Goal: Task Accomplishment & Management: Use online tool/utility

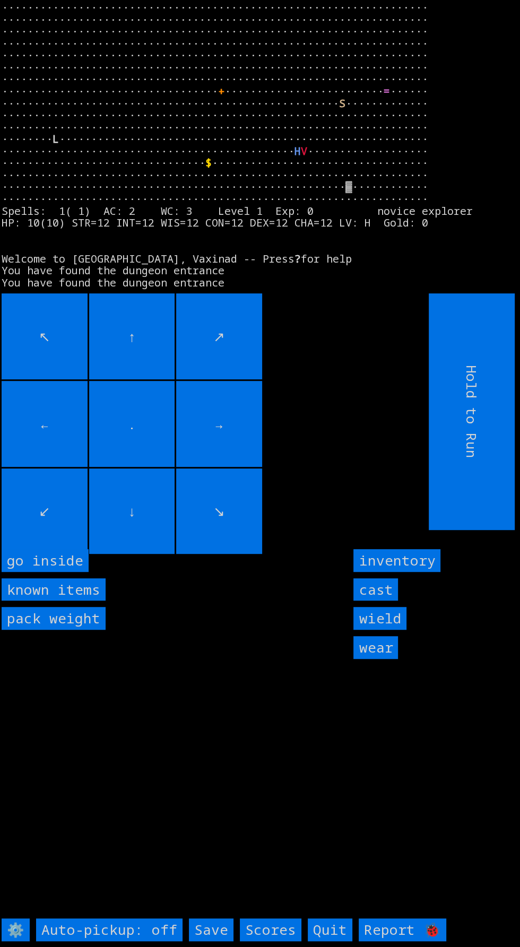
click at [57, 572] on inside "go inside" at bounding box center [45, 560] width 87 height 23
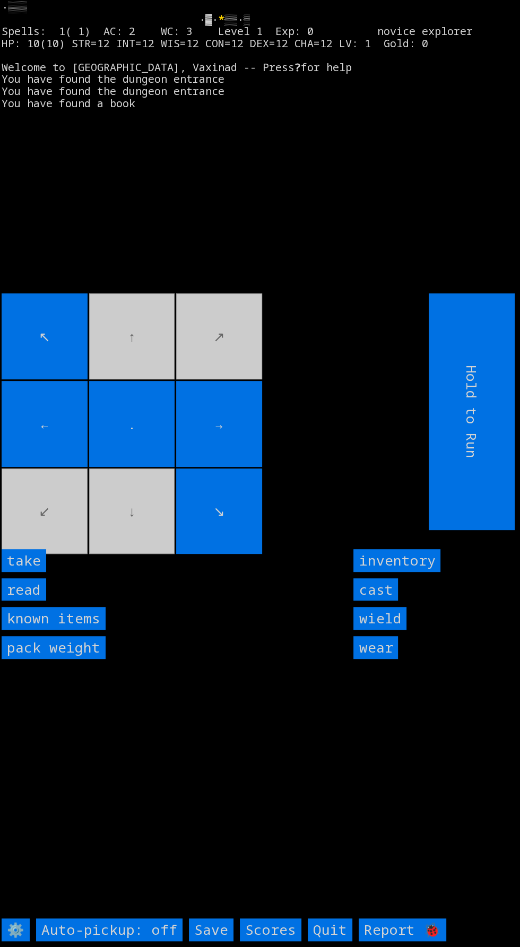
click at [37, 601] on input "read" at bounding box center [24, 589] width 45 height 23
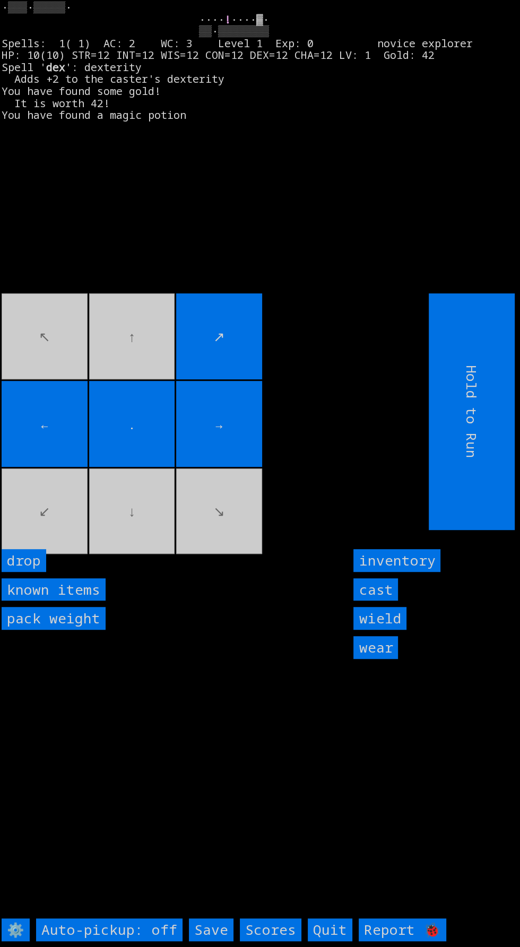
click at [373, 601] on input "cast" at bounding box center [375, 589] width 45 height 23
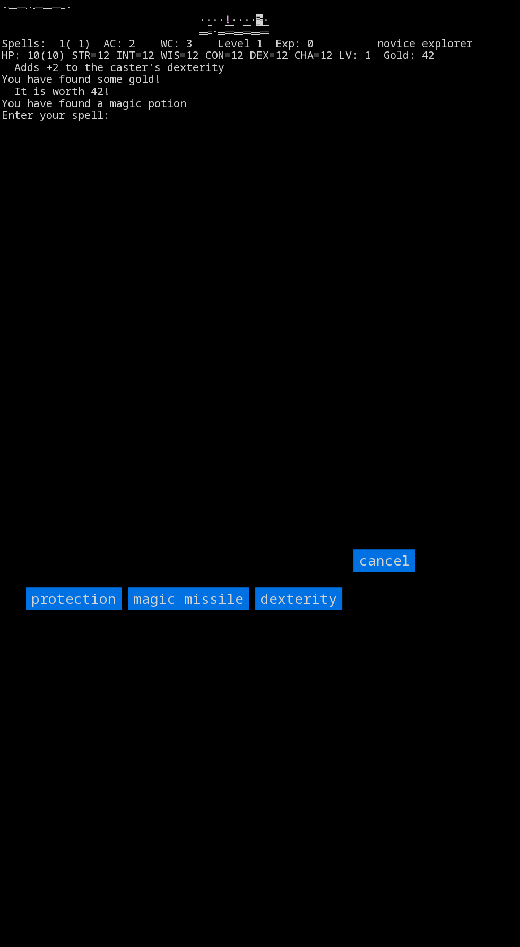
click at [75, 610] on input "protection" at bounding box center [74, 598] width 96 height 23
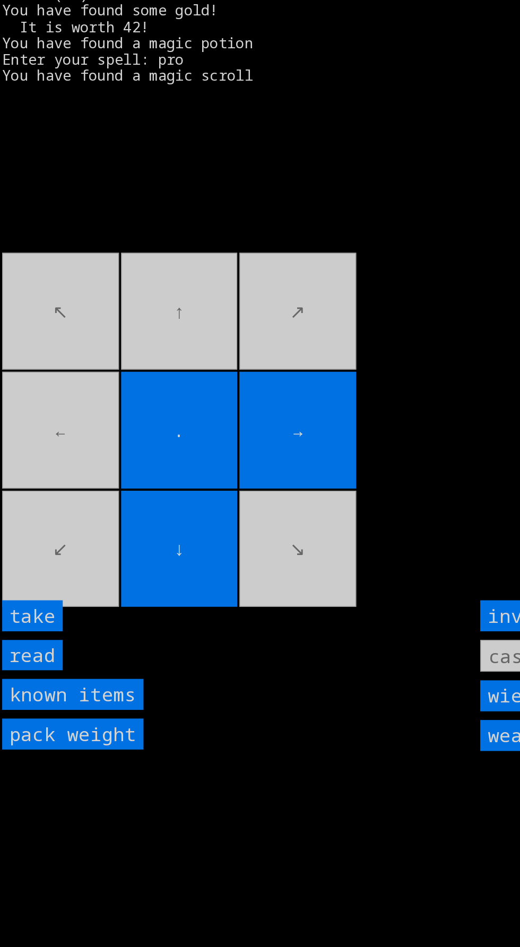
click at [30, 572] on input "take" at bounding box center [24, 560] width 45 height 23
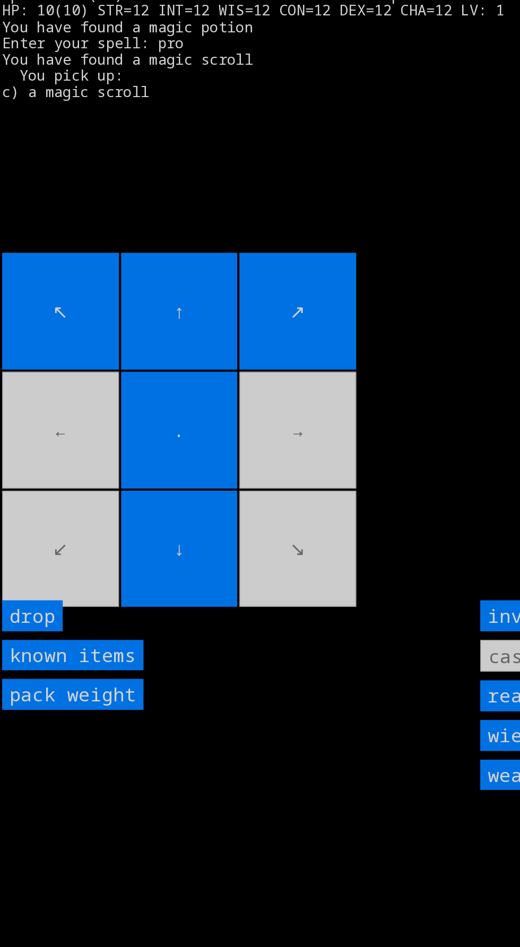
click at [92, 354] on input "↑" at bounding box center [132, 336] width 86 height 86
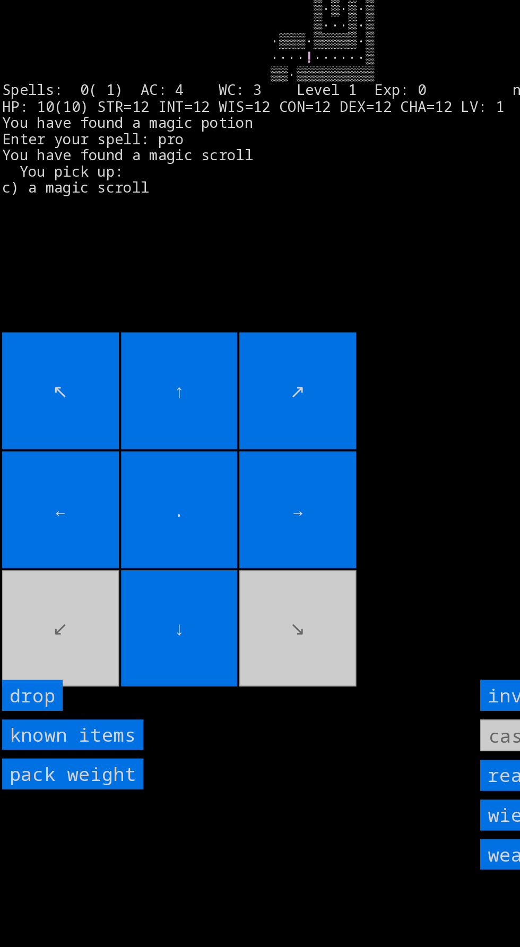
click at [69, 530] on movebuttons "↖ ↑ ↗ ← . → ↙ ↓ ↘" at bounding box center [191, 411] width 379 height 237
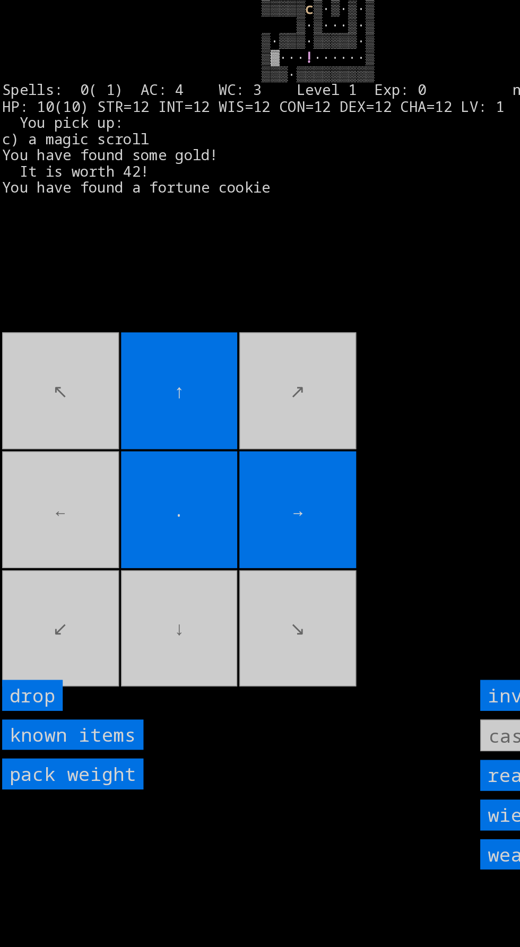
click at [71, 386] on movebuttons "↖ ↑ ↗ ← . → ↙ ↓ ↘" at bounding box center [191, 411] width 379 height 237
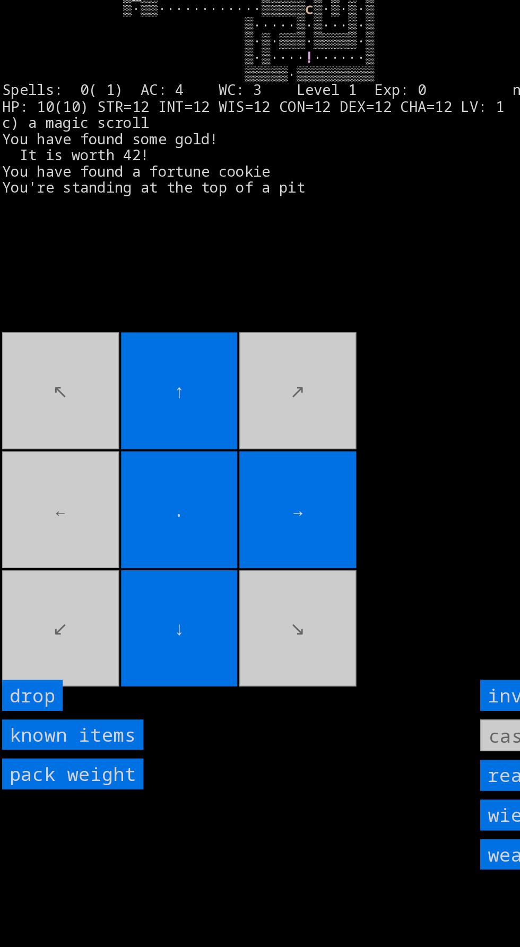
click at [62, 459] on movebuttons "↖ ↑ ↗ ← . → ↙ ↓ ↘" at bounding box center [191, 411] width 379 height 237
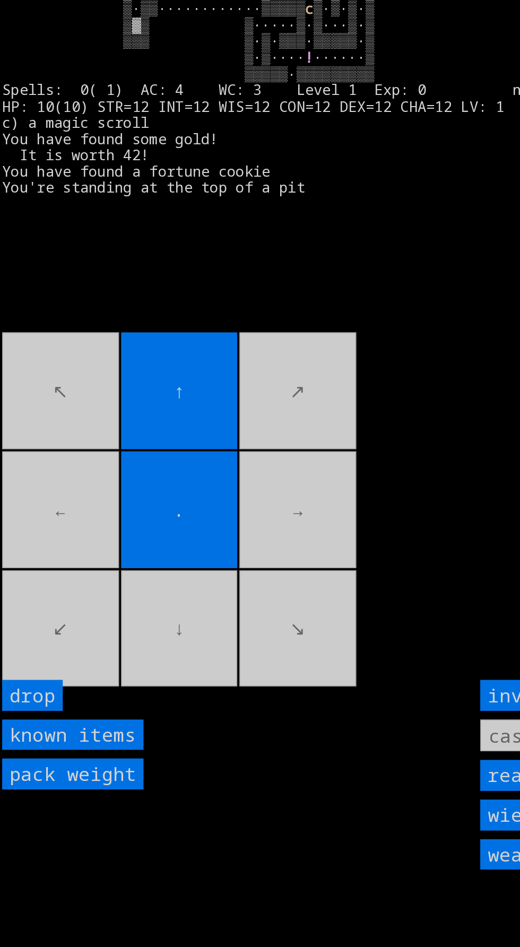
click at [116, 525] on movebuttons "↖ ↑ ↗ ← . → ↙ ↓ ↘" at bounding box center [191, 411] width 379 height 237
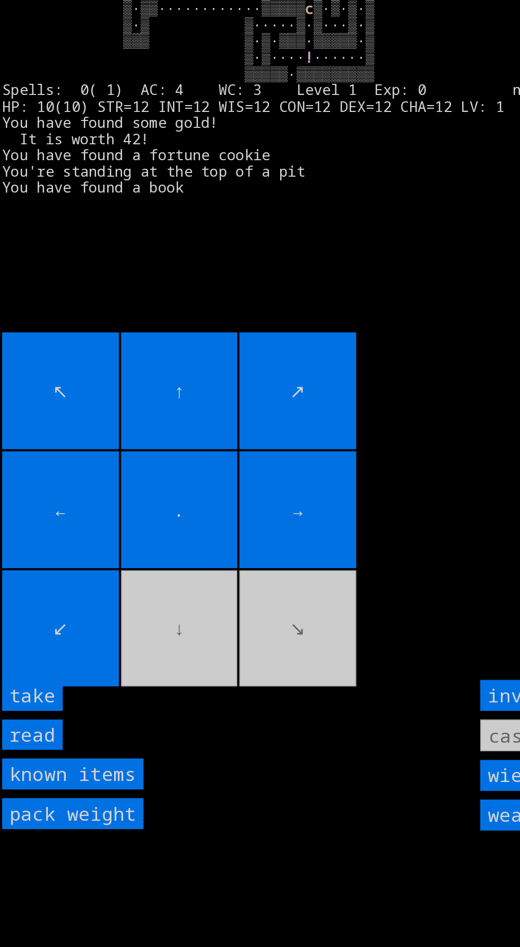
click at [34, 601] on input "read" at bounding box center [24, 589] width 45 height 23
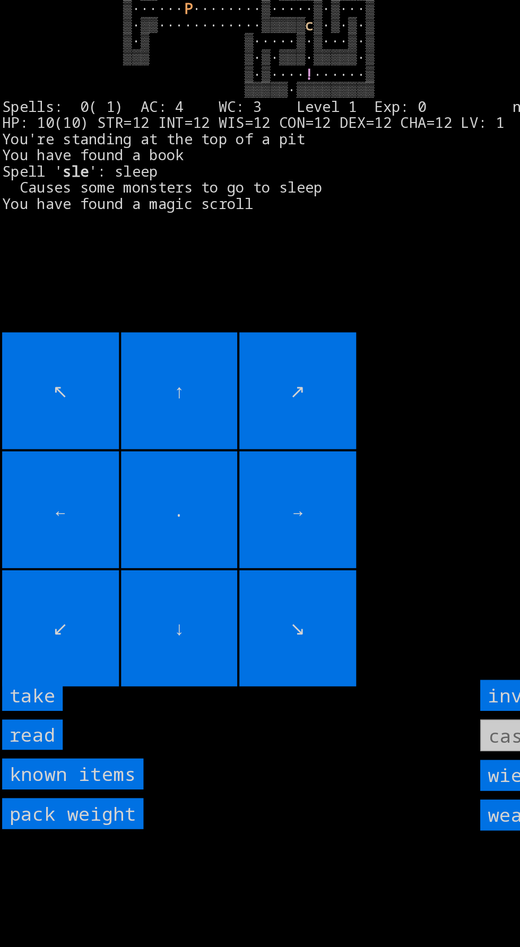
click at [34, 572] on input "take" at bounding box center [24, 560] width 45 height 23
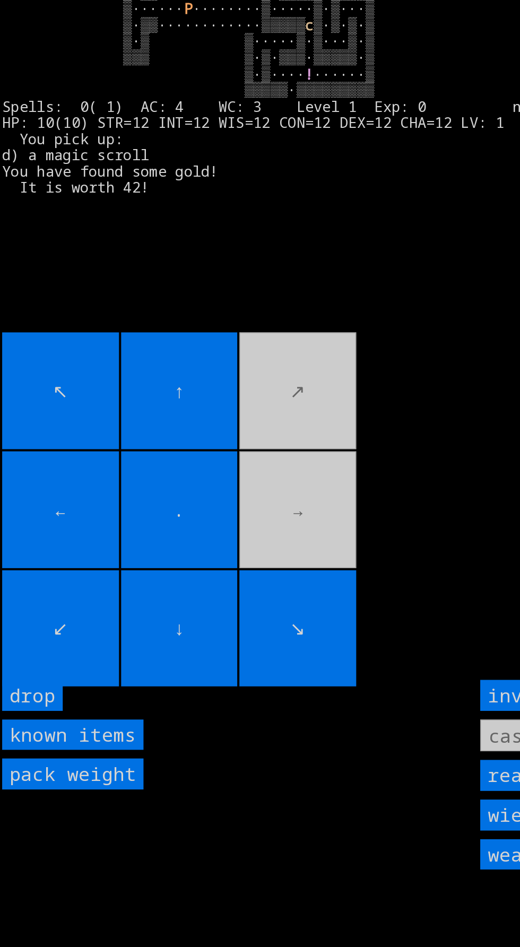
click at [215, 453] on movebuttons "↖ ↑ ↗ ← . → ↙ ↓ ↘" at bounding box center [191, 411] width 379 height 237
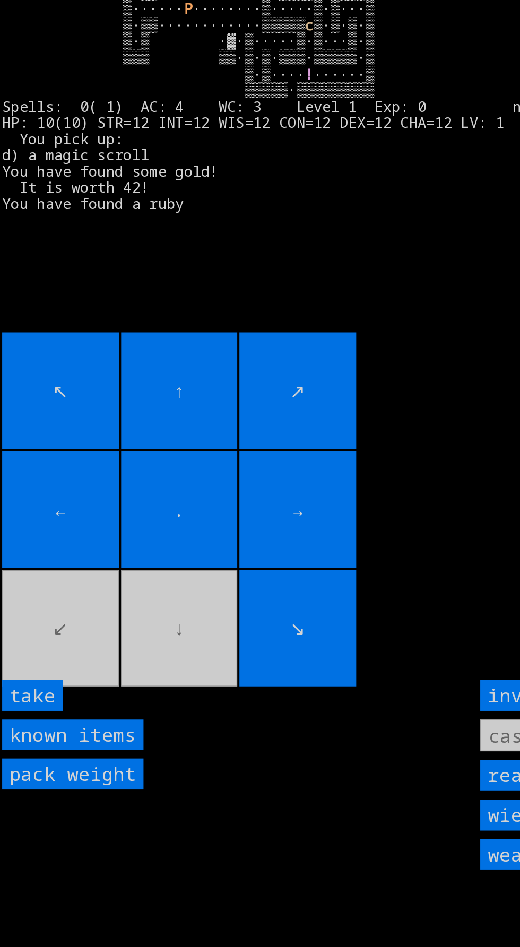
click at [31, 572] on input "take" at bounding box center [24, 560] width 45 height 23
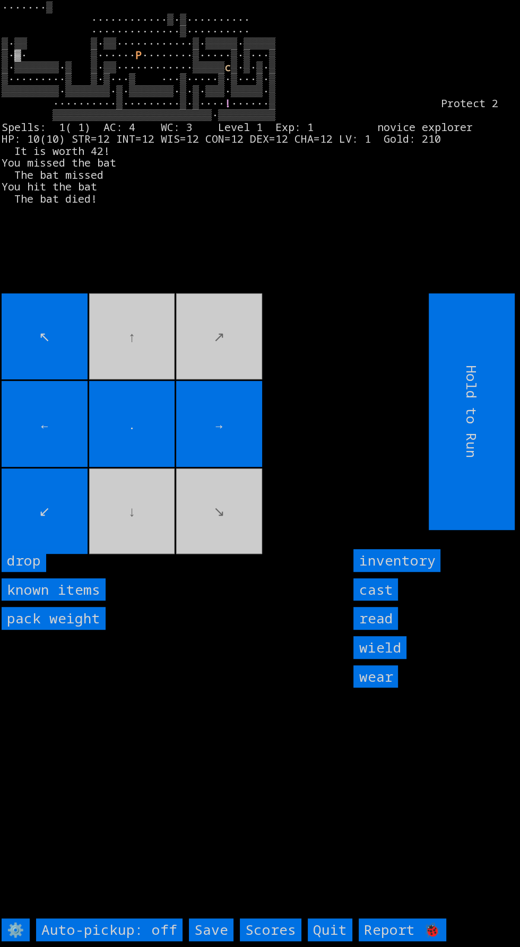
click at [256, 459] on input "→" at bounding box center [219, 424] width 86 height 86
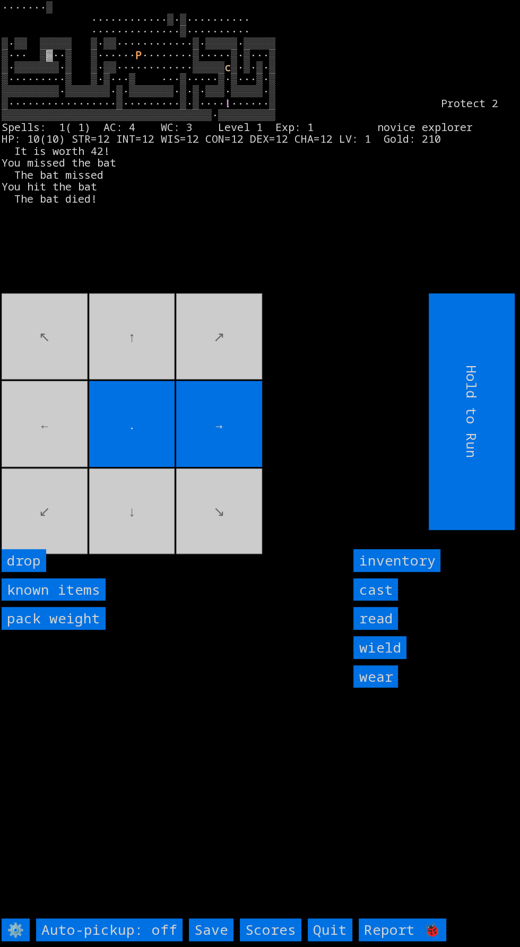
click at [41, 471] on movebuttons "↖ ↑ ↗ ← . → ↙ ↓ ↘" at bounding box center [191, 411] width 379 height 237
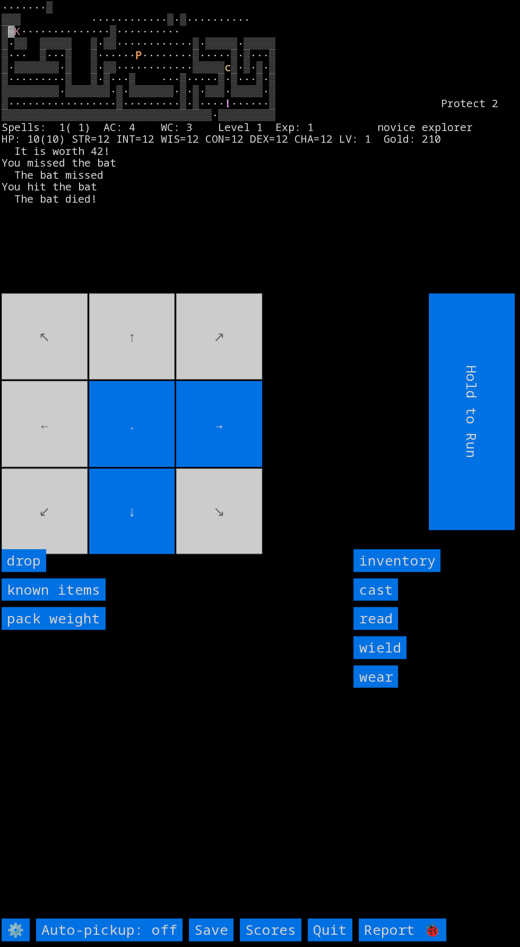
click at [141, 359] on movebuttons "↖ ↑ ↗ ← . → ↙ ↓ ↘" at bounding box center [191, 411] width 379 height 237
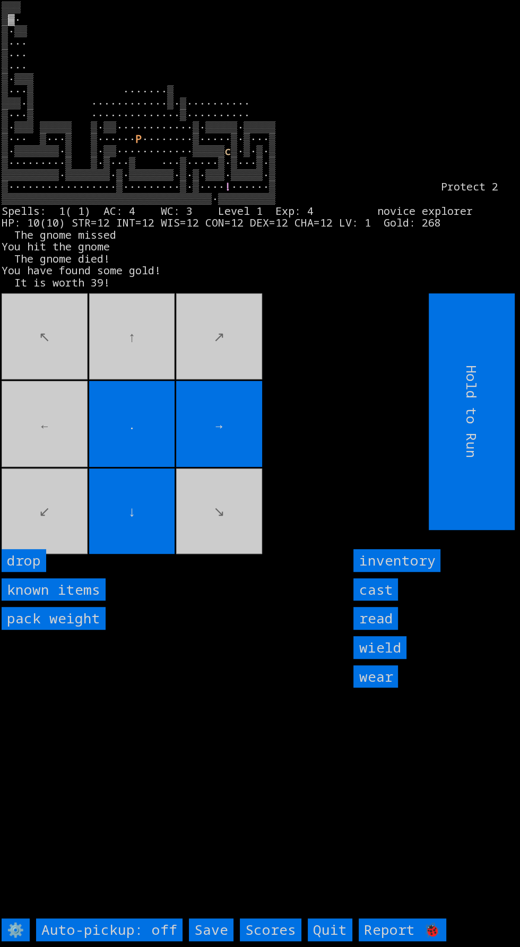
click at [148, 329] on movebuttons "↖ ↑ ↗ ← . → ↙ ↓ ↘" at bounding box center [191, 411] width 379 height 237
click at [223, 389] on movebuttons "↖ ↑ ↗ ← . → ↙ ↓ ↘" at bounding box center [191, 411] width 379 height 237
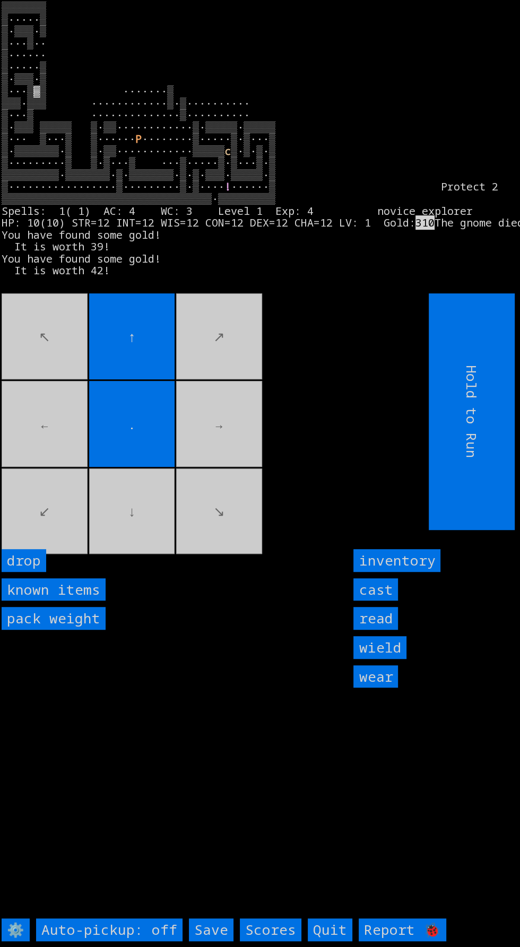
click at [102, 530] on movebuttons "↖ ↑ ↗ ← . → ↙ ↓ ↘" at bounding box center [191, 411] width 379 height 237
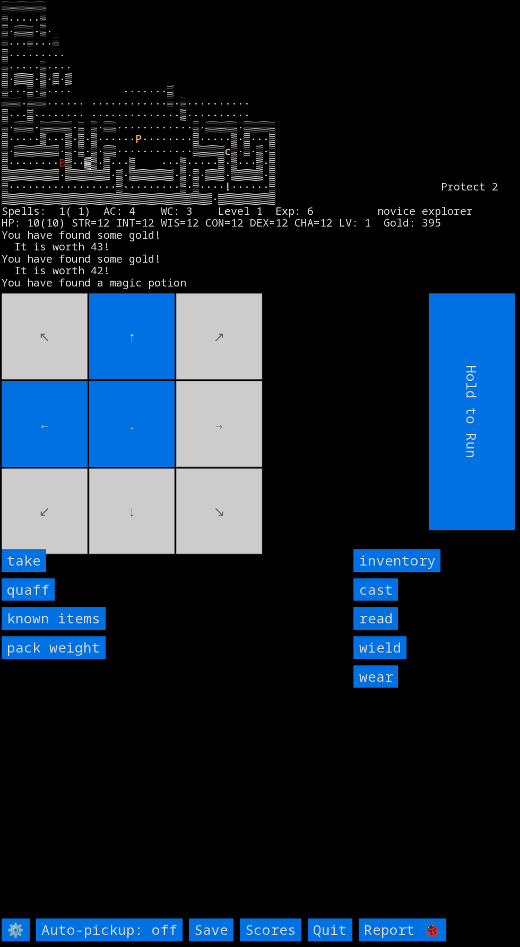
click at [39, 572] on input "take" at bounding box center [24, 560] width 45 height 23
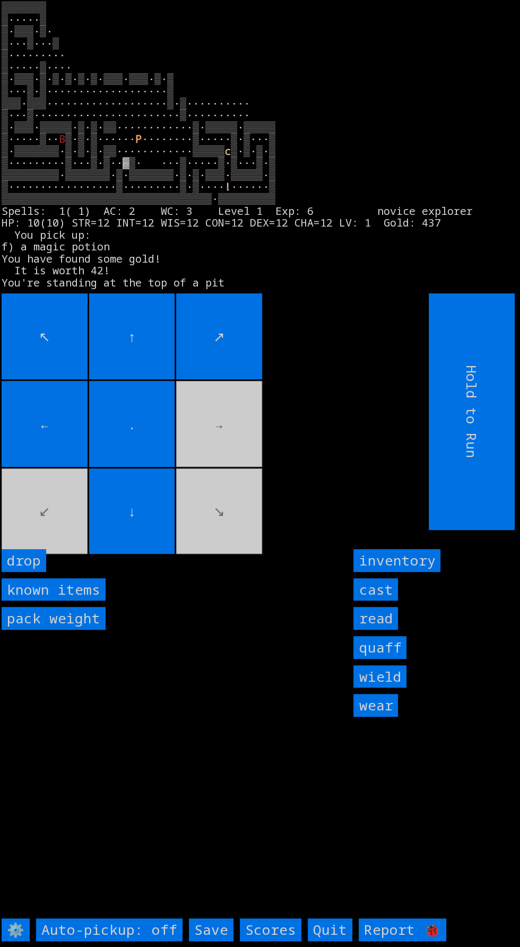
click at [201, 424] on movebuttons "↖ ↑ ↗ ← . → ↙ ↓ ↘" at bounding box center [191, 411] width 379 height 237
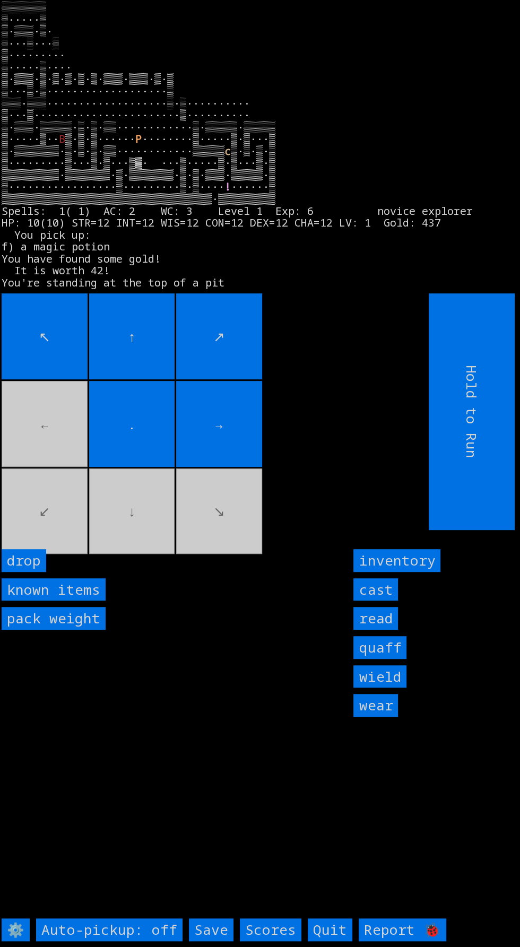
click at [221, 530] on movebuttons "↖ ↑ ↗ ← . → ↙ ↓ ↘" at bounding box center [191, 411] width 379 height 237
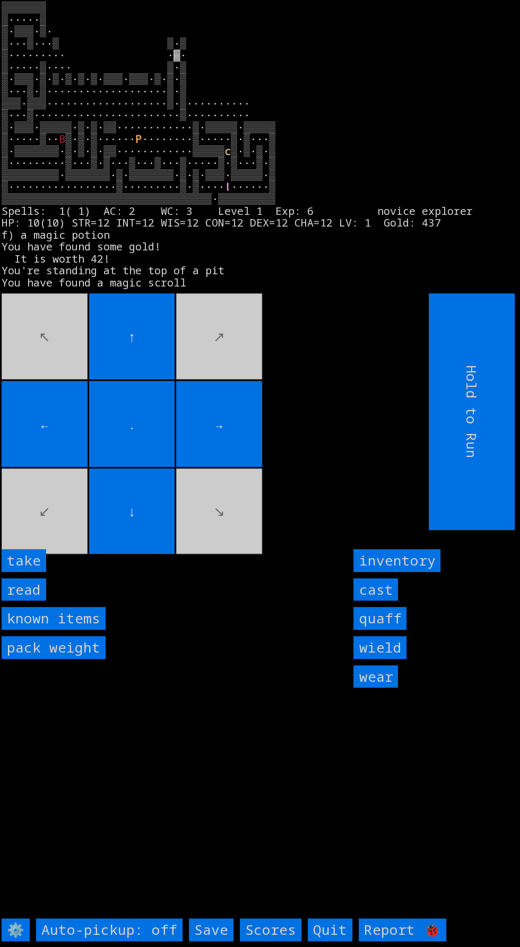
click at [39, 572] on input "take" at bounding box center [24, 560] width 45 height 23
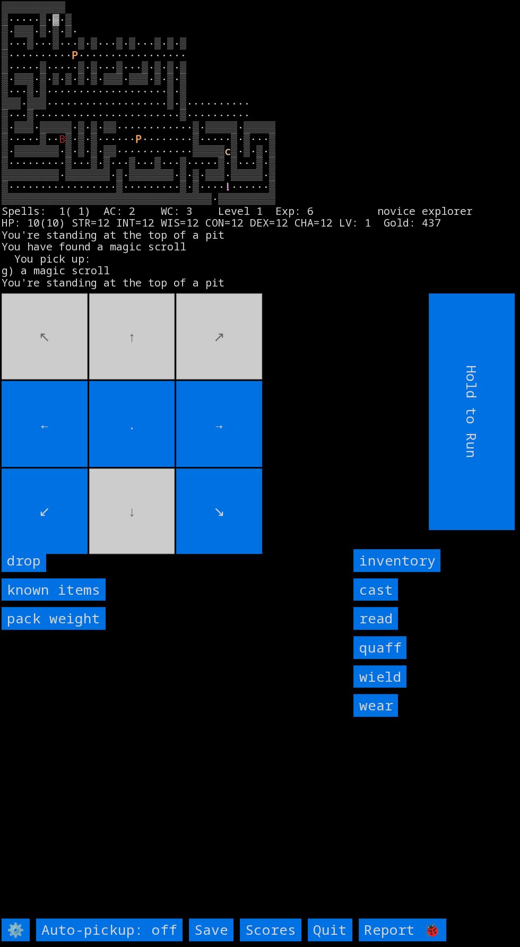
click at [160, 530] on movebuttons "↖ ↑ ↗ ← . → ↙ ↓ ↘" at bounding box center [191, 411] width 379 height 237
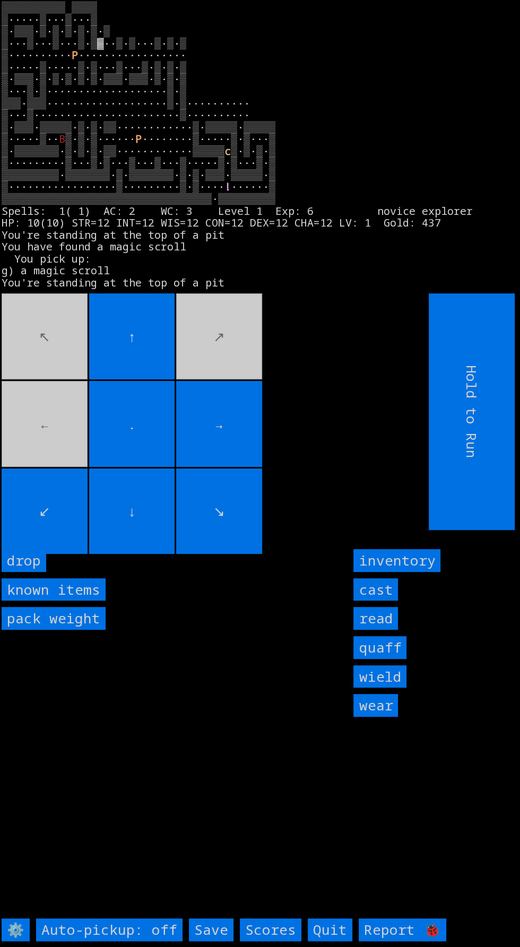
click at [168, 286] on larn "▒▒▒▒▒▒▒▒▒▒ ▒▒▒▒ ▒·····▒···▒···▒ ▒·▒▒▒·▒·▒·▒·▒·▒·▒ ▒···▒···▒···▒·▒▓··▒·▒···▒·▒·▒…" at bounding box center [256, 144] width 509 height 284
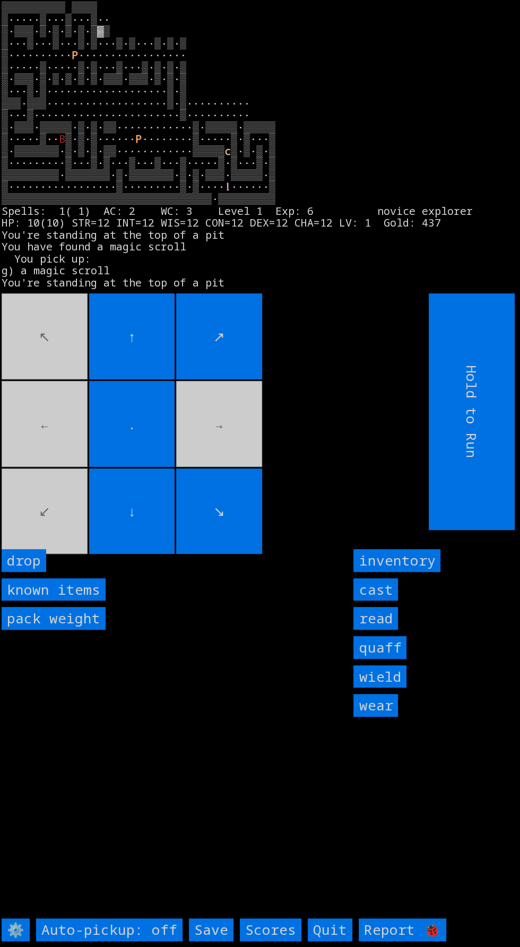
click at [126, 326] on input "↑" at bounding box center [132, 336] width 86 height 86
click at [232, 286] on larn "▒▒▒▒▒▒▒▒▒▒ ▒▒▒▒ ▒·····▒···▒···▒·· ▒·▒▒▒·▒·▒·▒·▒·▒▓▒ ▒···▒···▒···▒·▒···▒·▒···▒·▒…" at bounding box center [256, 144] width 509 height 284
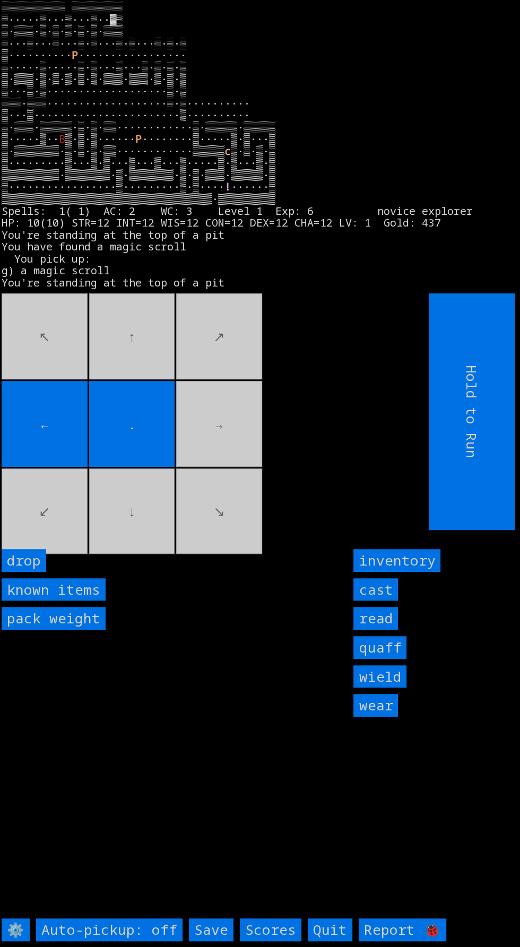
click at [256, 414] on movebuttons "↖ ↑ ↗ ← . → ↙ ↓ ↘" at bounding box center [191, 411] width 379 height 237
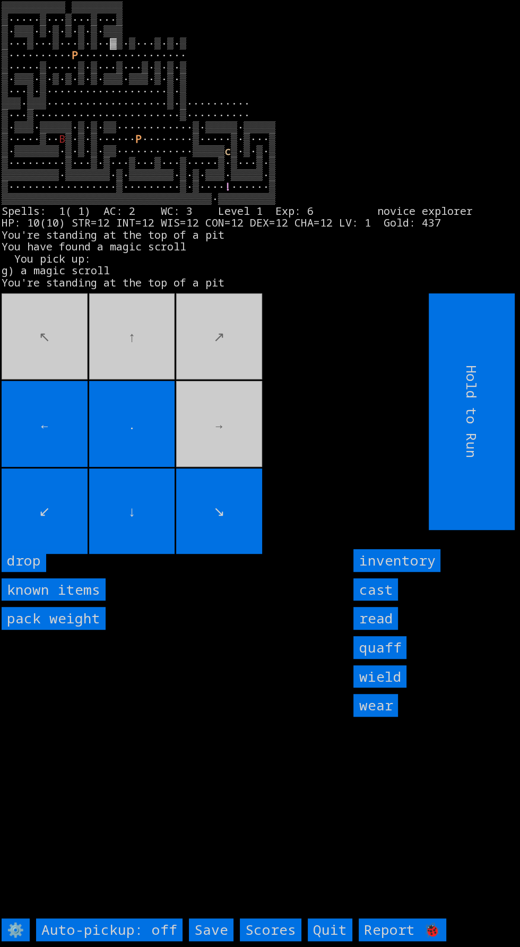
click at [255, 403] on movebuttons "↖ ↑ ↗ ← . → ↙ ↓ ↘" at bounding box center [191, 411] width 379 height 237
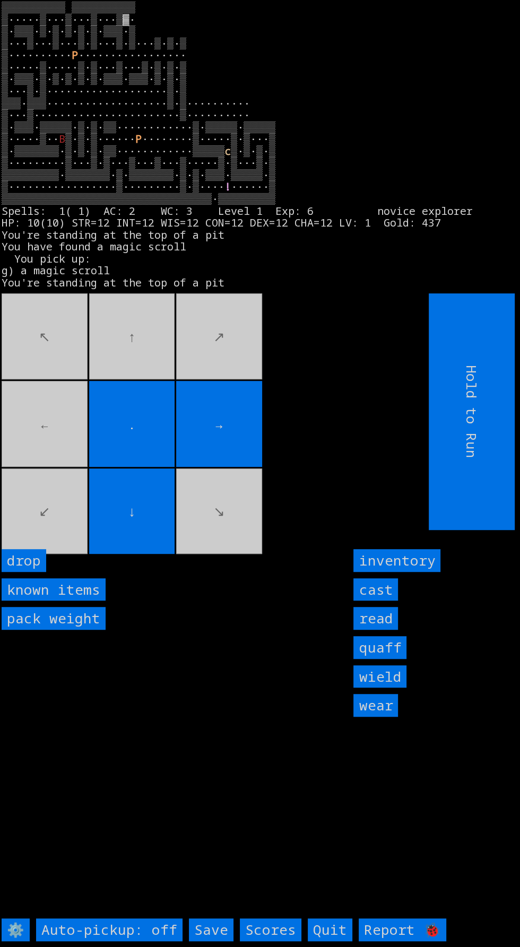
click at [249, 391] on movebuttons "↖ ↑ ↗ ← . → ↙ ↓ ↘" at bounding box center [191, 411] width 379 height 237
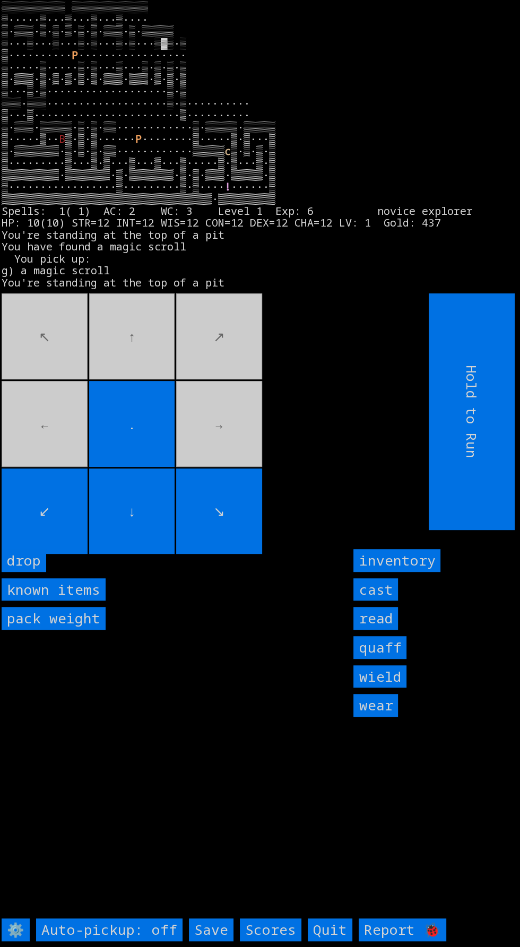
click at [88, 399] on movebuttons "↖ ↑ ↗ ← . → ↙ ↓ ↘" at bounding box center [191, 411] width 379 height 237
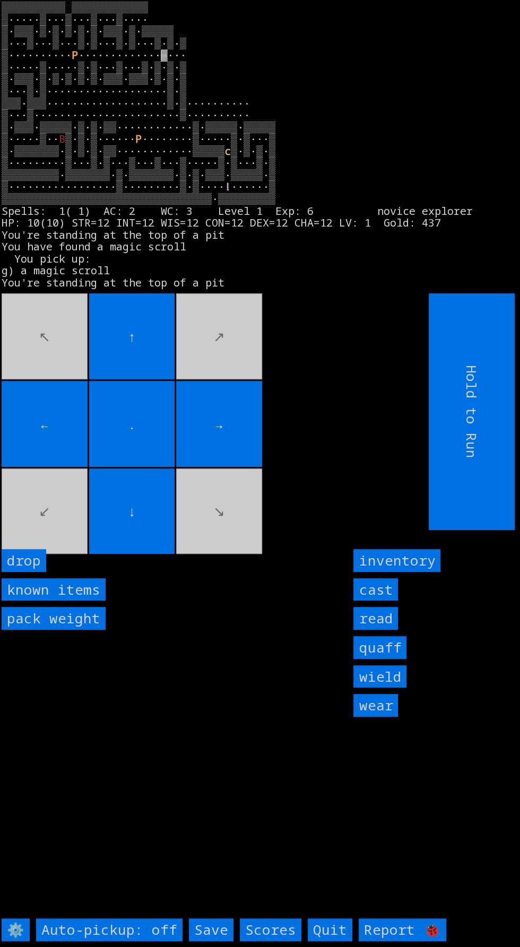
click at [193, 384] on movebuttons "↖ ↑ ↗ ← . → ↙ ↓ ↘" at bounding box center [191, 411] width 379 height 237
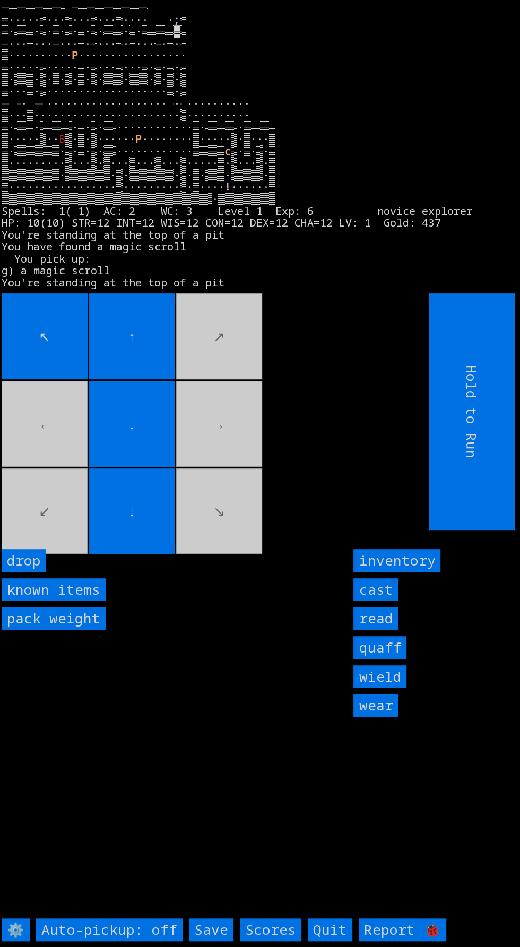
click at [111, 327] on input "↑" at bounding box center [132, 336] width 86 height 86
click at [116, 286] on larn "▒▒▒▒▒▒▒▒▒▒ ▒▒▒▒▒▒▒▒▒▒▒▒ ▒·····▒···▒···▒···▒···· · ; ▒ ▒·▒▒▒·▒·▒·▒·▒·▒·▒▒▒·▒·▒▒▒…" at bounding box center [256, 144] width 509 height 284
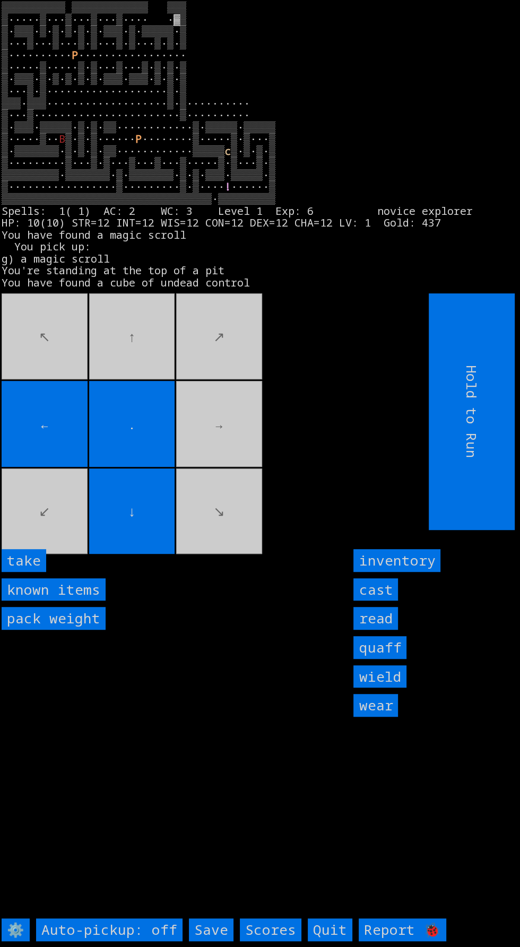
click at [40, 572] on input "take" at bounding box center [24, 560] width 45 height 23
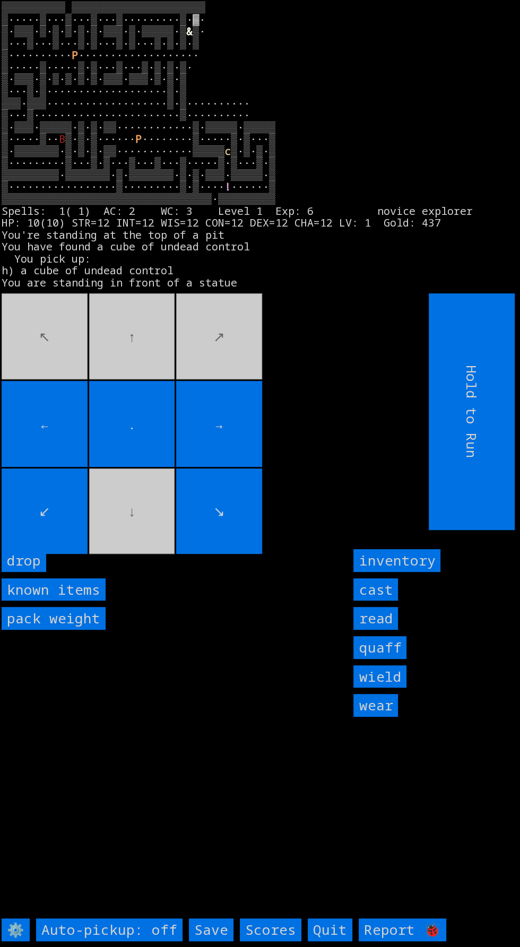
click at [187, 331] on movebuttons "↖ ↑ ↗ ← . → ↙ ↓ ↘" at bounding box center [191, 411] width 379 height 237
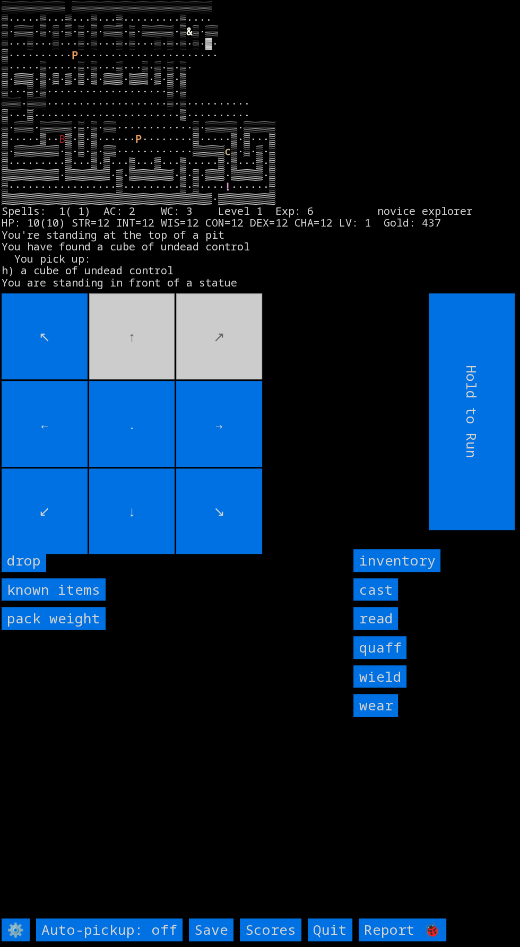
click at [258, 432] on input "→" at bounding box center [219, 424] width 86 height 86
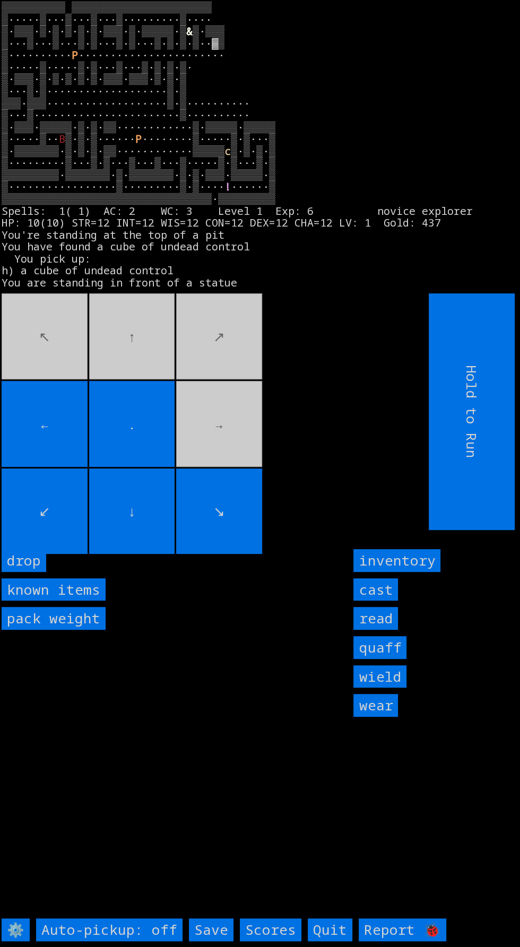
click at [259, 415] on movebuttons "↖ ↑ ↗ ← . → ↙ ↓ ↘" at bounding box center [191, 411] width 379 height 237
click at [273, 407] on movebuttons "↖ ↑ ↗ ← . → ↙ ↓ ↘" at bounding box center [191, 411] width 379 height 237
click at [193, 483] on movebuttons "↖ ↑ ↗ ← . → ↙ ↓ ↘" at bounding box center [191, 411] width 379 height 237
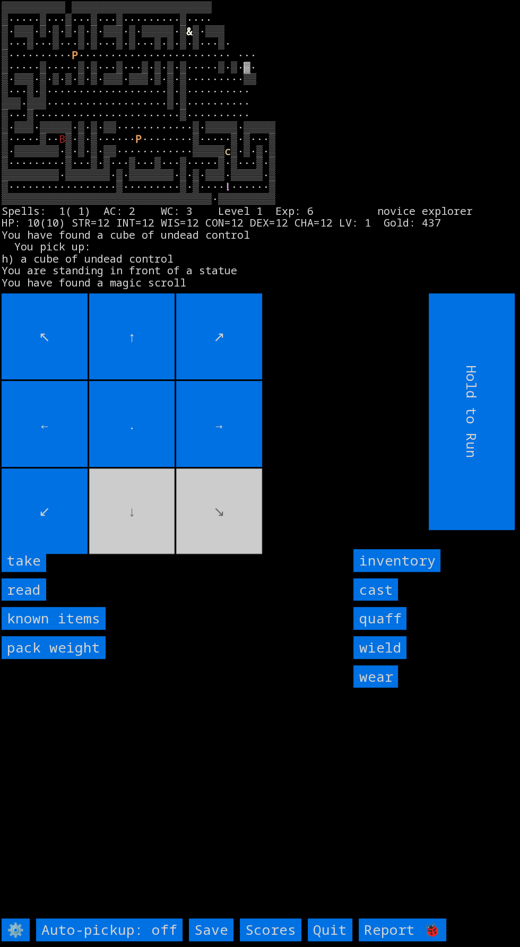
click at [38, 572] on input "take" at bounding box center [24, 560] width 45 height 23
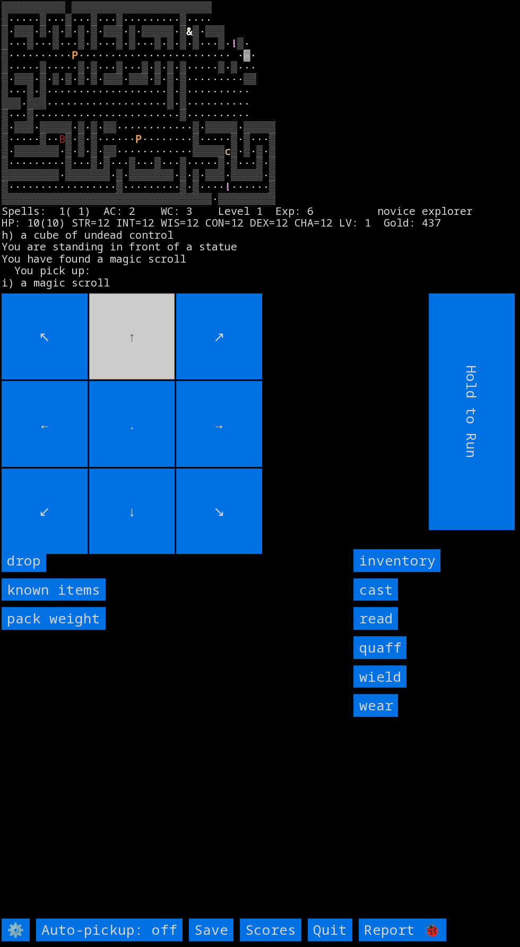
click at [123, 370] on movebuttons "↖ ↑ ↗ ← . → ↙ ↓ ↘" at bounding box center [191, 411] width 379 height 237
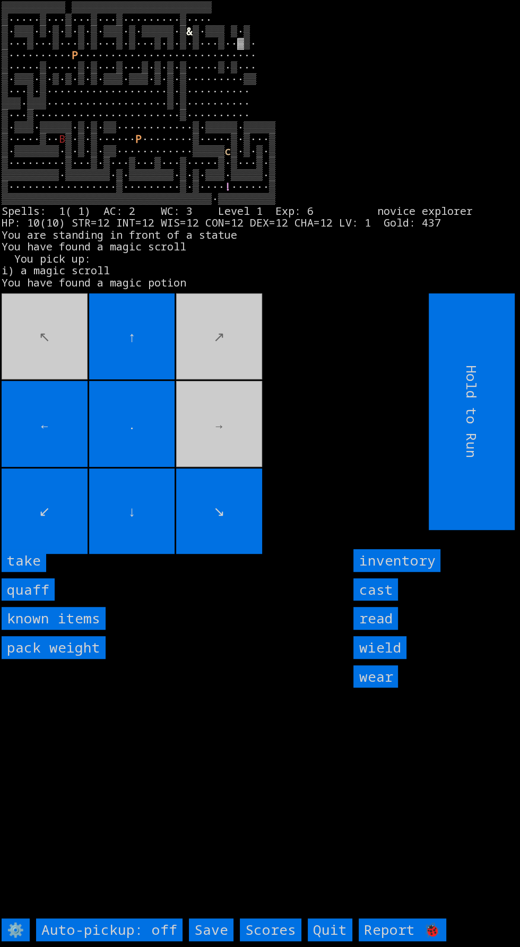
click at [41, 572] on input "take" at bounding box center [24, 560] width 45 height 23
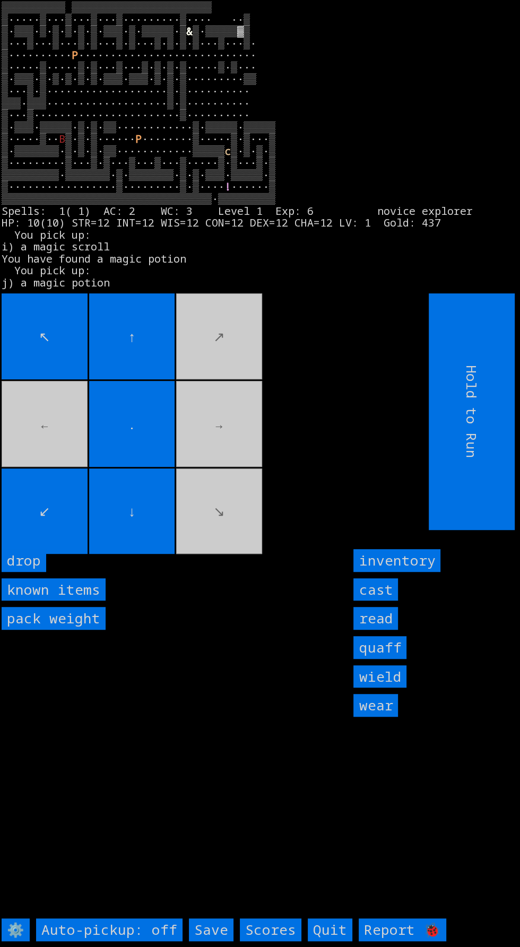
click at [135, 286] on larn "▒▒▒▒▒▒▒▒▒▒ ▒▒▒▒▒▒▒▒▒▒▒▒▒▒▒▒▒▒▒▒▒▒ ▒·····▒···▒···▒···▒·········▒···· ··▒ ▒·▒▒▒·▒…" at bounding box center [256, 144] width 509 height 284
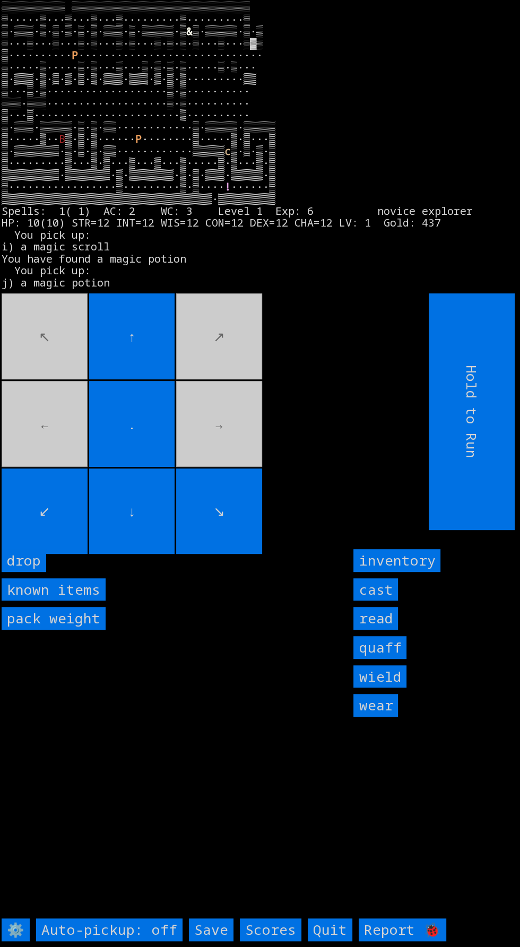
click at [221, 327] on movebuttons "↖ ↑ ↗ ← . → ↙ ↓ ↘" at bounding box center [191, 411] width 379 height 237
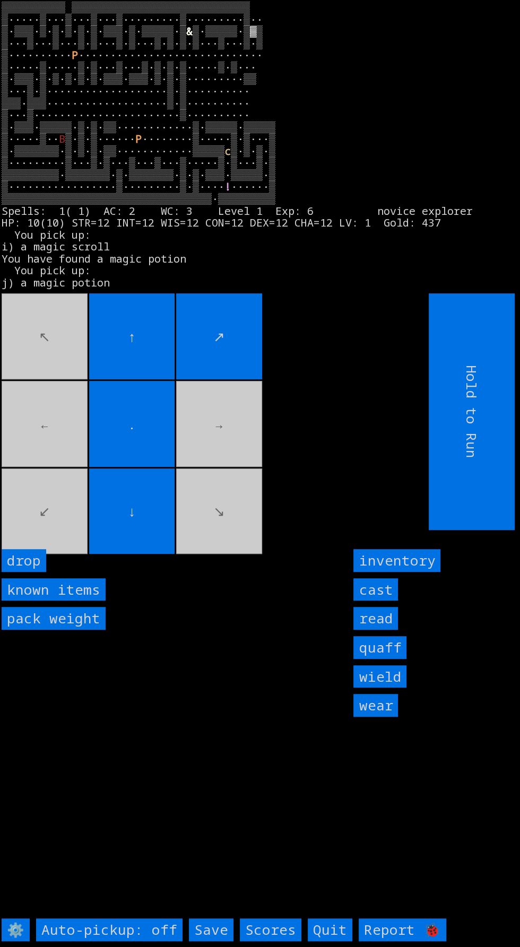
click at [142, 326] on input "↑" at bounding box center [132, 336] width 86 height 86
click at [245, 286] on larn "▒▒▒▒▒▒▒▒▒▒ ▒▒▒▒▒▒▒▒▒▒▒▒▒▒▒▒▒▒▒▒▒▒▒▒▒▒▒▒ ▒·····▒···▒···▒···▒·········▒·········▒…" at bounding box center [256, 144] width 509 height 284
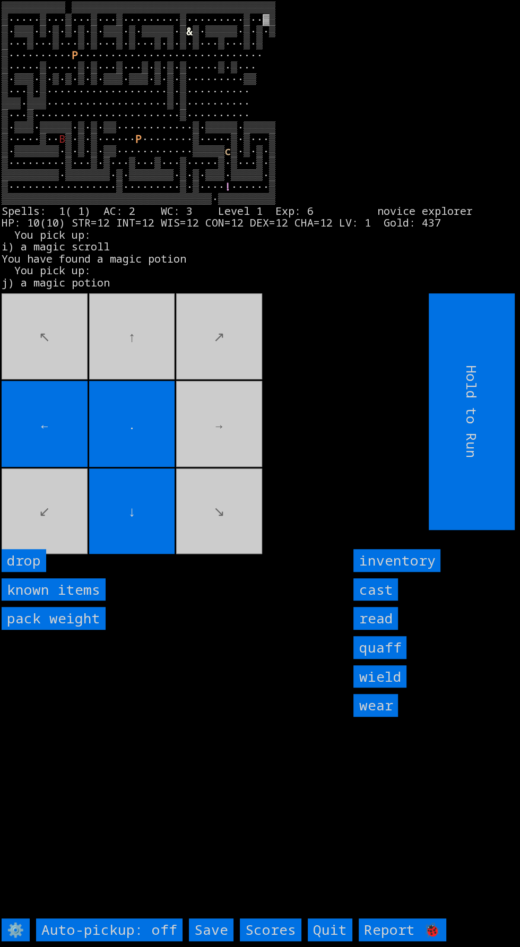
click at [201, 530] on movebuttons "↖ ↑ ↗ ← . → ↙ ↓ ↘" at bounding box center [191, 411] width 379 height 237
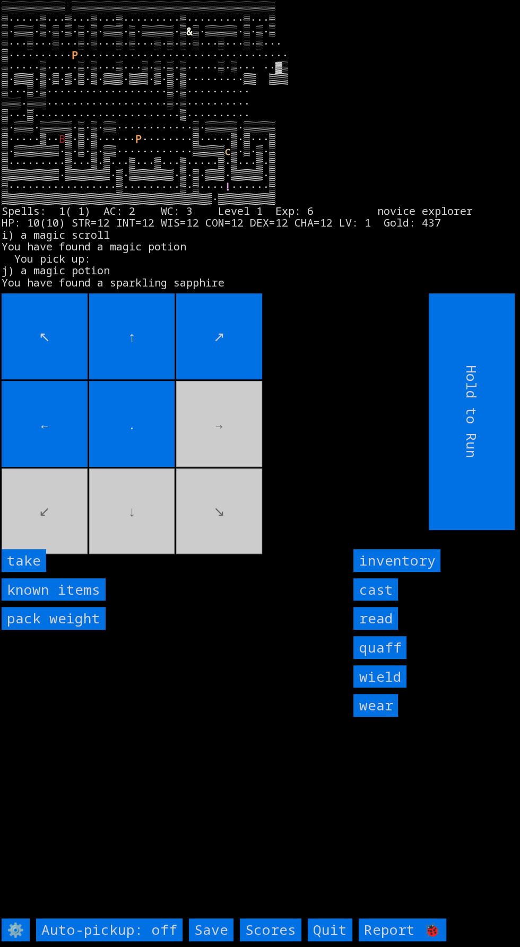
click at [39, 572] on input "take" at bounding box center [24, 560] width 45 height 23
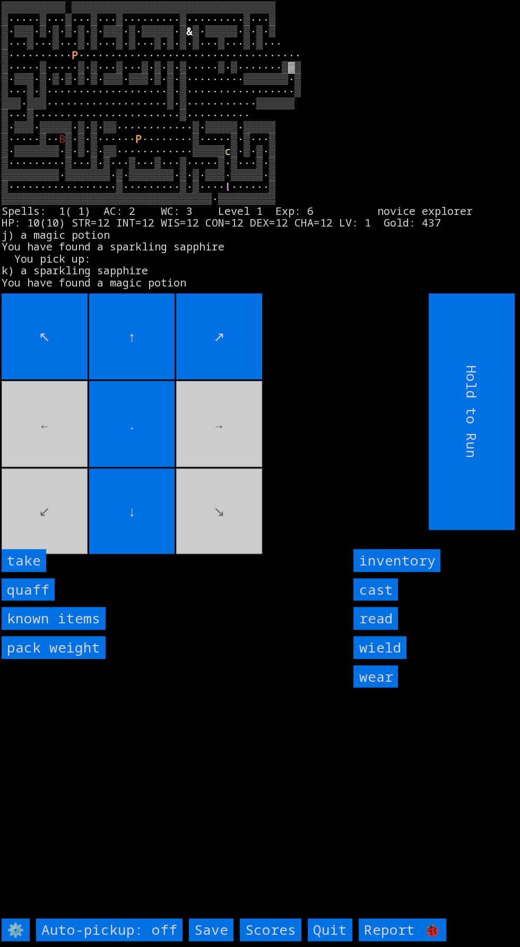
click at [164, 326] on input "↑" at bounding box center [132, 336] width 86 height 86
click at [40, 572] on input "take" at bounding box center [24, 560] width 45 height 23
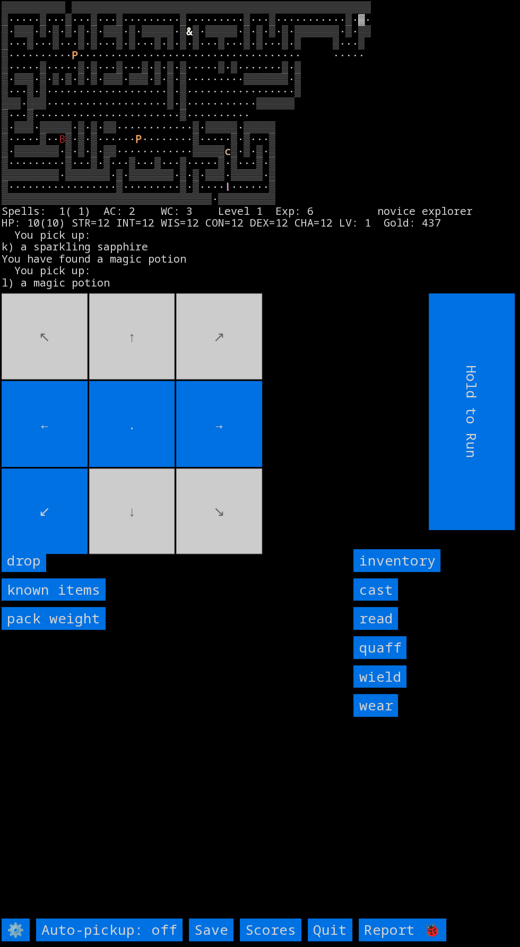
click at [213, 330] on movebuttons "↖ ↑ ↗ ← . → ↙ ↓ ↘" at bounding box center [191, 411] width 379 height 237
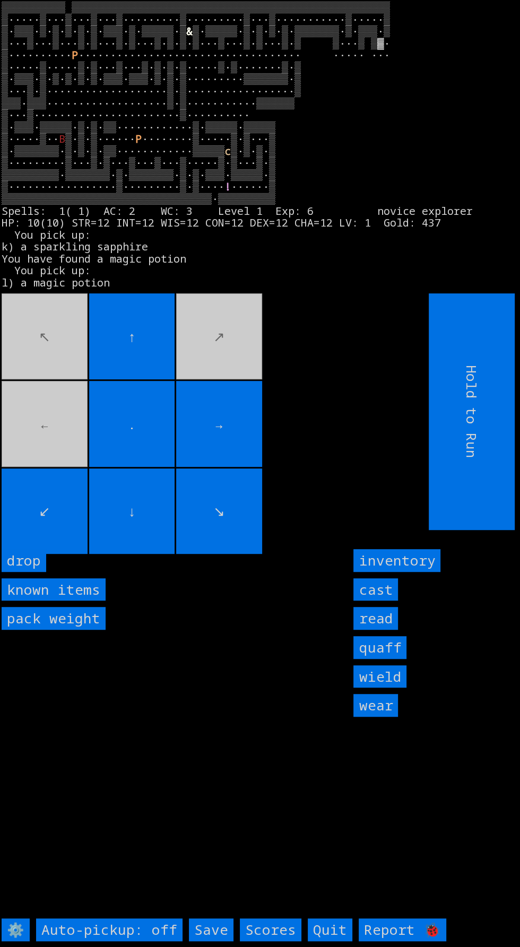
click at [168, 515] on input "↓" at bounding box center [132, 512] width 86 height 86
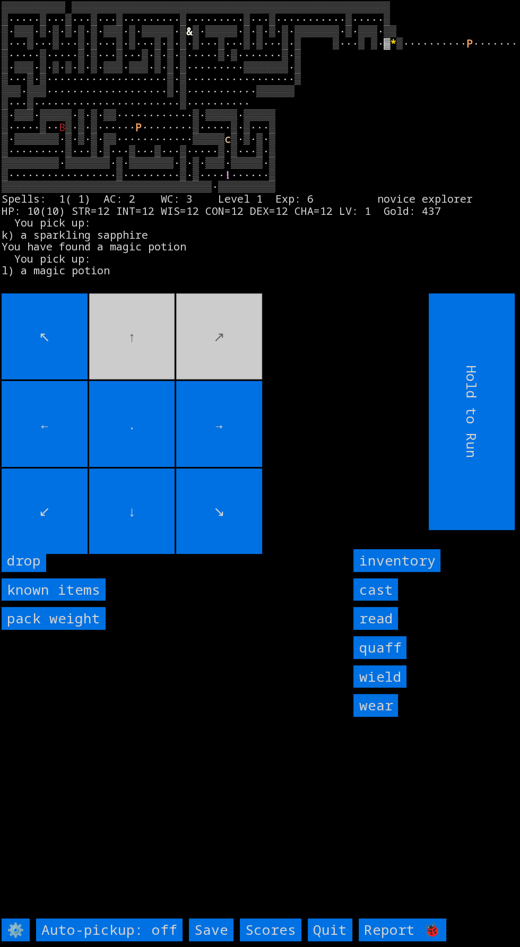
click at [258, 419] on input "→" at bounding box center [219, 424] width 86 height 86
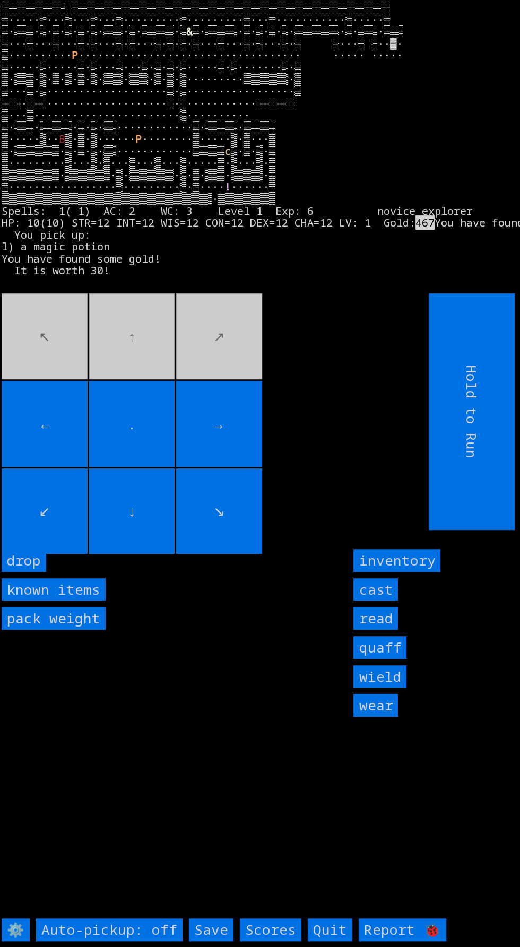
click at [256, 420] on input "→" at bounding box center [219, 424] width 86 height 86
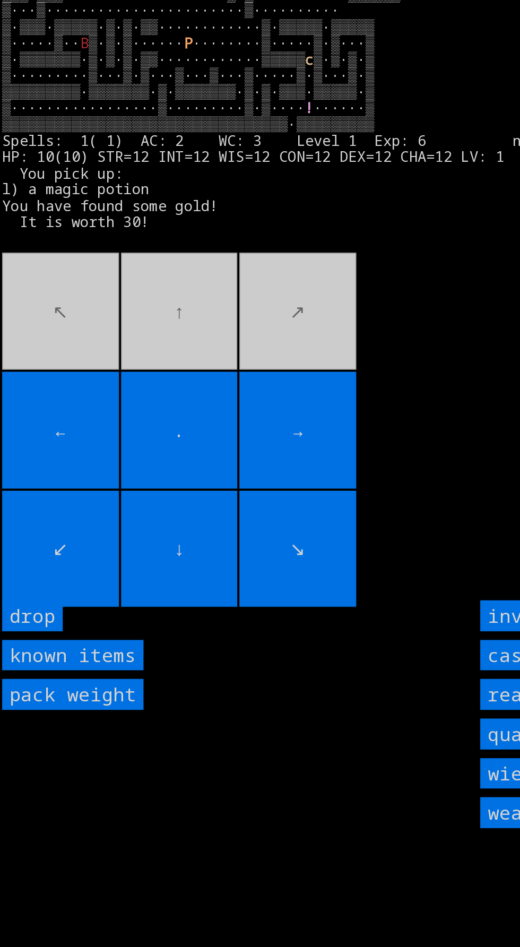
click at [192, 397] on movebuttons "↖ ↑ ↗ ← . → ↙ ↓ ↘" at bounding box center [191, 411] width 379 height 237
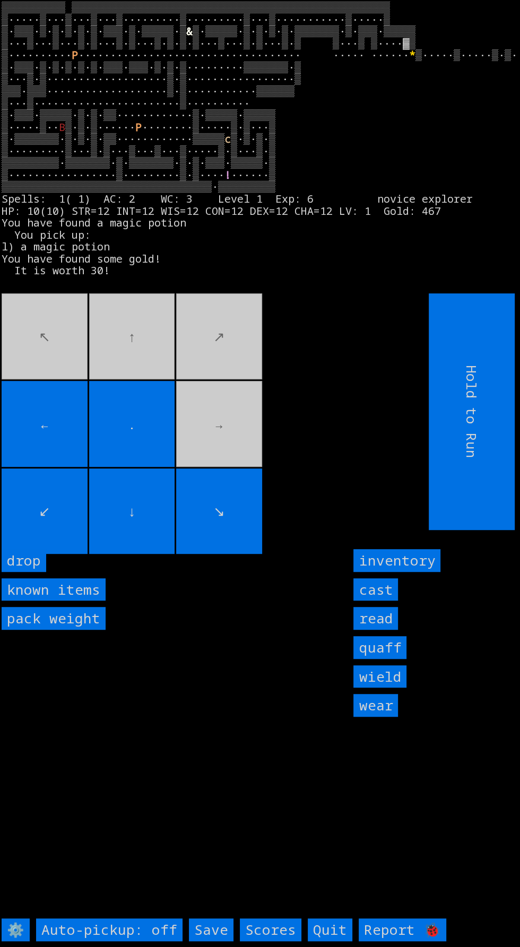
click at [248, 415] on movebuttons "↖ ↑ ↗ ← . → ↙ ↓ ↘" at bounding box center [191, 411] width 379 height 237
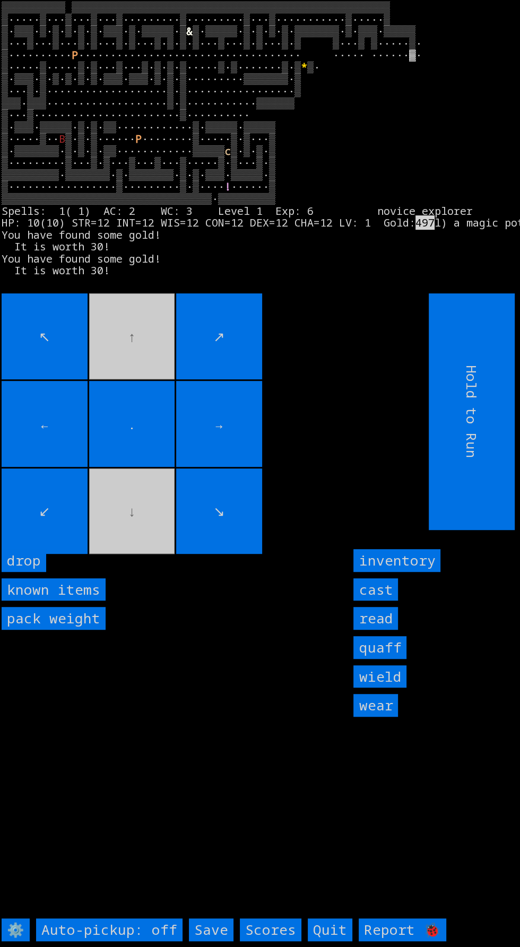
click at [282, 379] on movebuttons "↖ ↑ ↗ ← . → ↙ ↓ ↘" at bounding box center [191, 411] width 379 height 237
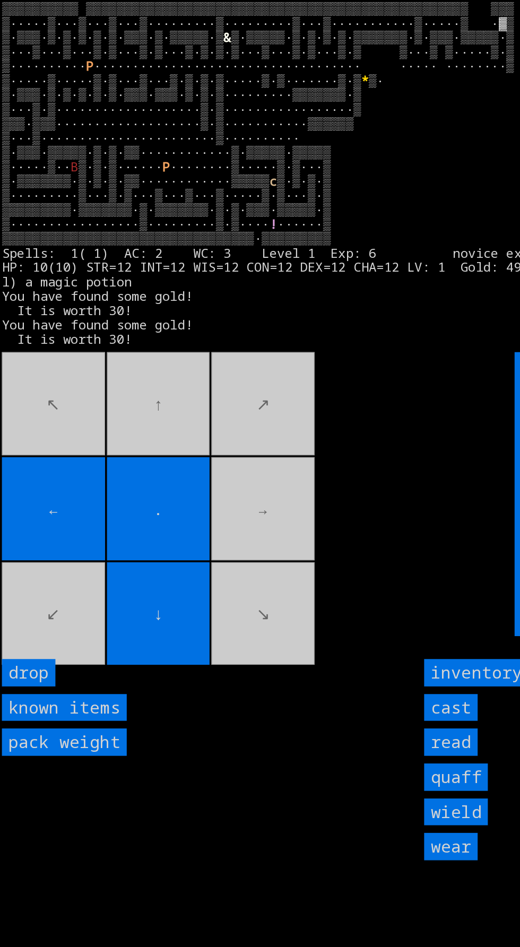
click at [37, 346] on movebuttons "↖ ↑ ↗ ← . → ↙ ↓ ↘" at bounding box center [191, 411] width 379 height 237
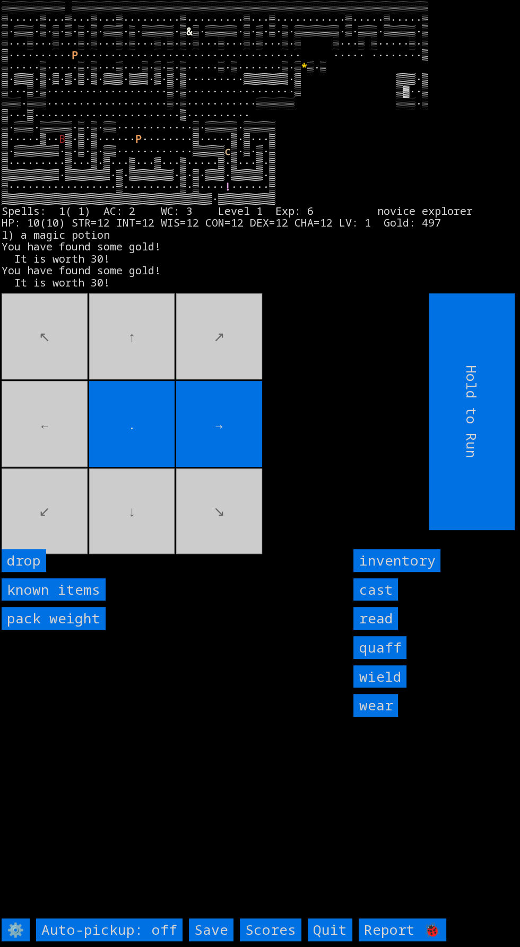
click at [54, 498] on movebuttons "↖ ↑ ↗ ← . → ↙ ↓ ↘" at bounding box center [191, 411] width 379 height 237
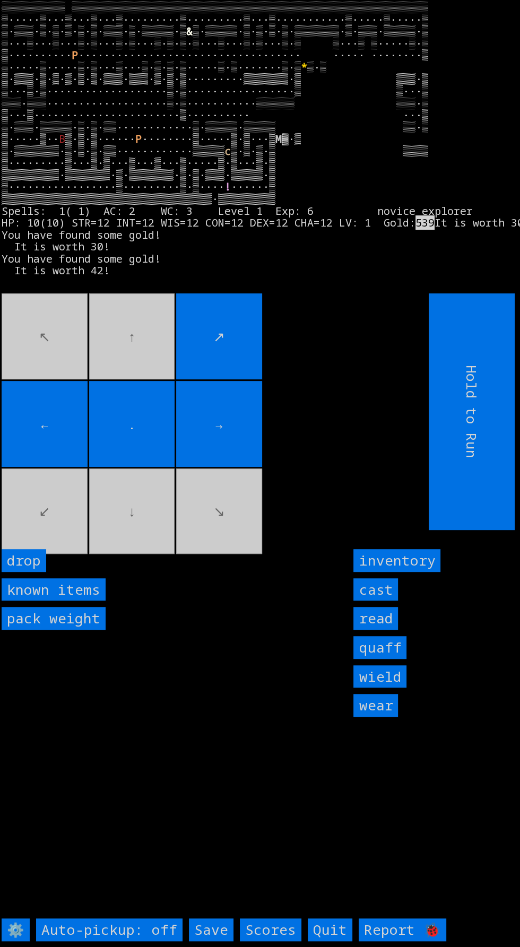
click at [54, 467] on input "←" at bounding box center [45, 424] width 86 height 86
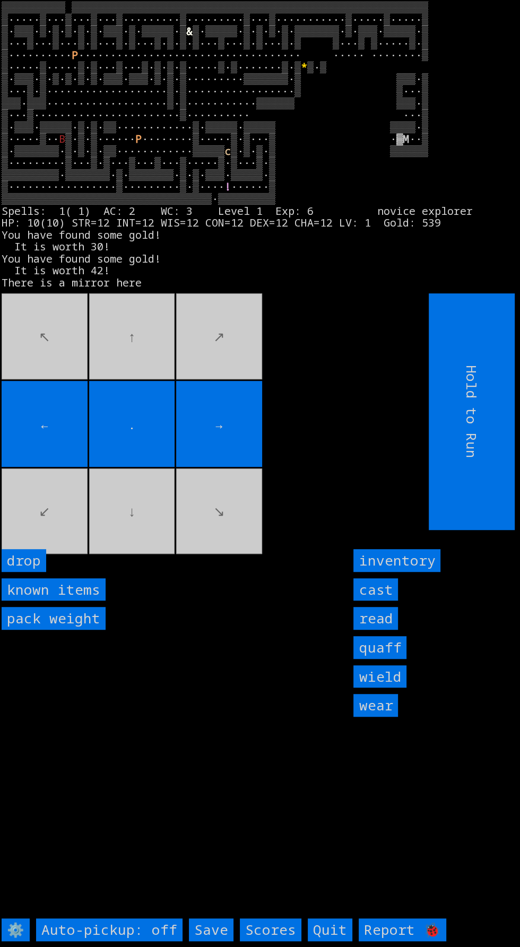
click at [47, 514] on movebuttons "↖ ↑ ↗ ← . → ↙ ↓ ↘" at bounding box center [191, 411] width 379 height 237
click at [51, 523] on movebuttons "↖ ↑ ↗ ← . → ↙ ↓ ↘" at bounding box center [191, 411] width 379 height 237
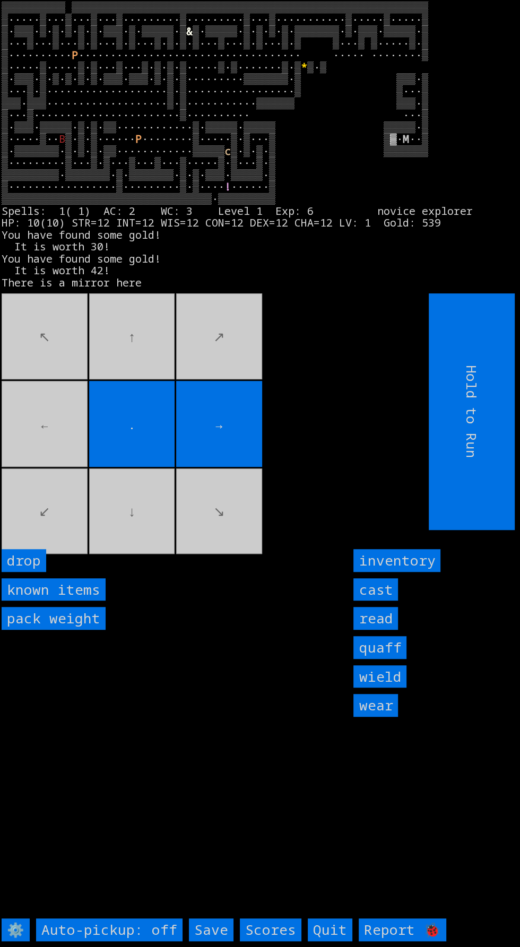
click at [51, 458] on movebuttons "↖ ↑ ↗ ← . → ↙ ↓ ↘" at bounding box center [191, 411] width 379 height 237
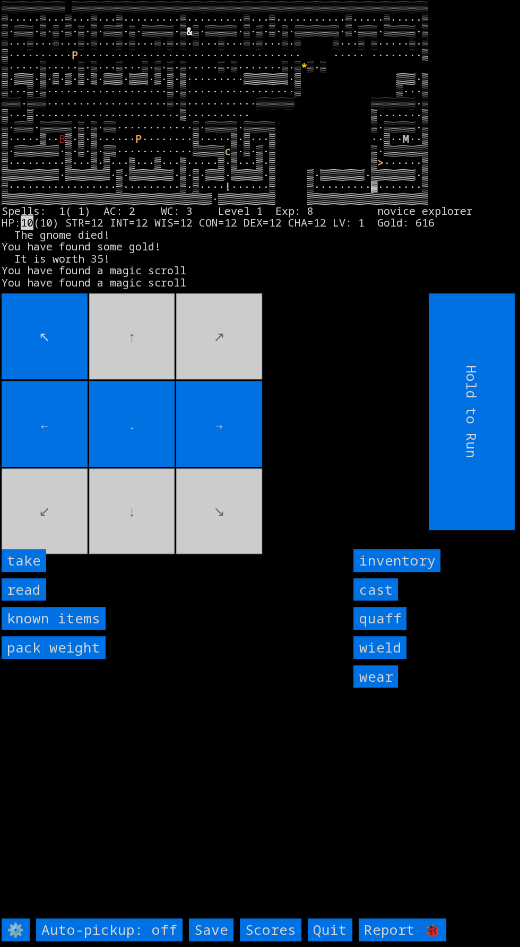
click at [32, 572] on input "take" at bounding box center [24, 560] width 45 height 23
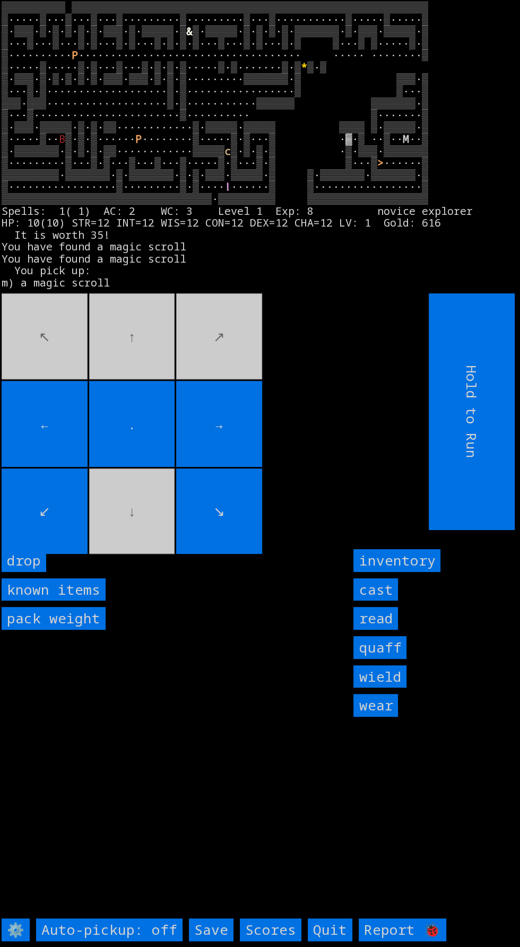
click at [81, 457] on input "←" at bounding box center [45, 424] width 86 height 86
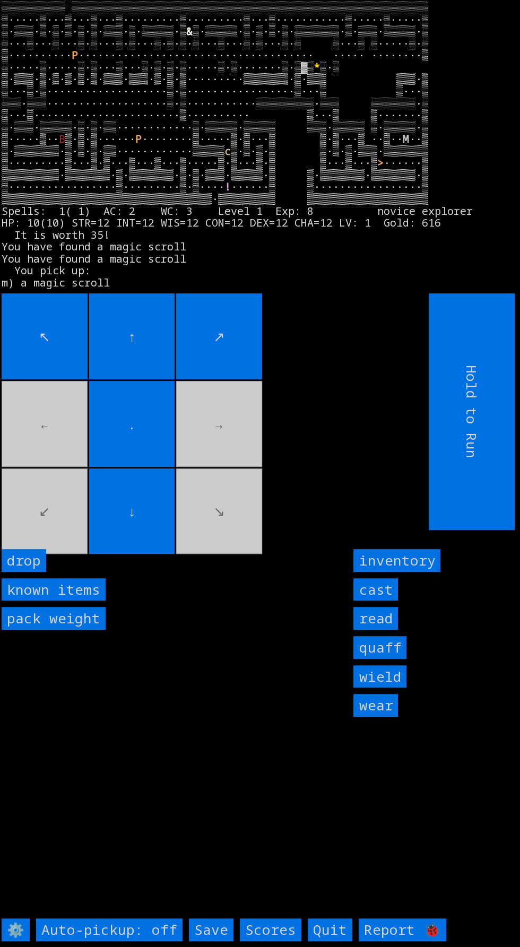
click at [154, 328] on input "↑" at bounding box center [132, 336] width 86 height 86
click at [164, 286] on larn "▒▒▒▒▒▒▒▒▒▒ ▒▒▒▒▒▒▒▒▒▒▒▒▒▒▒▒▒▒▒▒▒▒▒▒▒▒▒▒▒▒▒▒▒▒▒▒▒▒▒▒▒▒▒▒▒▒▒▒▒▒▒▒▒▒▒▒ ▒·····▒···▒…" at bounding box center [256, 144] width 509 height 284
click at [166, 286] on larn "▒▒▒▒▒▒▒▒▒▒ ▒▒▒▒▒▒▒▒▒▒▒▒▒▒▒▒▒▒▒▒▒▒▒▒▒▒▒▒▒▒▒▒▒▒▒▒▒▒▒▒▒▒▒▒▒▒▒▒▒▒▒▒▒▒▒▒ ▒·····▒···▒…" at bounding box center [256, 144] width 509 height 284
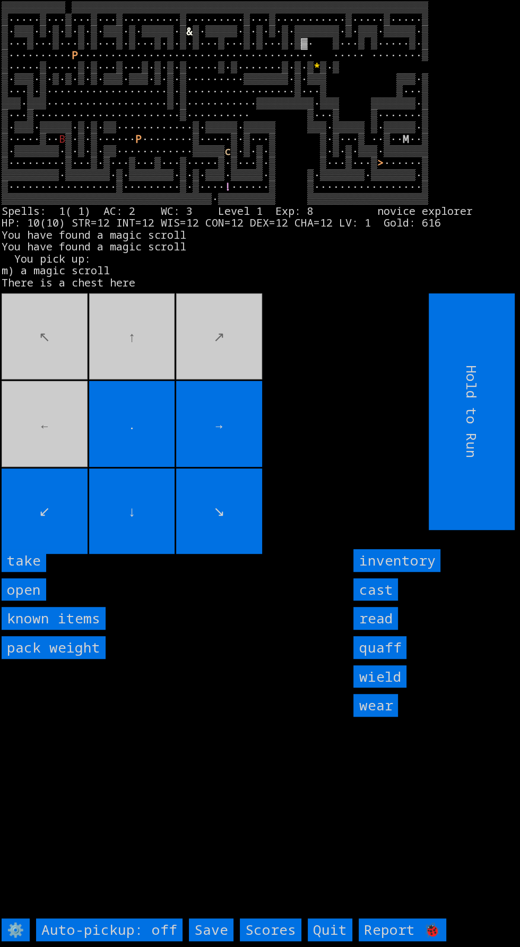
click at [163, 329] on movebuttons "↖ ↑ ↗ ← . → ↙ ↓ ↘" at bounding box center [191, 411] width 379 height 237
click at [37, 572] on input "take" at bounding box center [24, 560] width 45 height 23
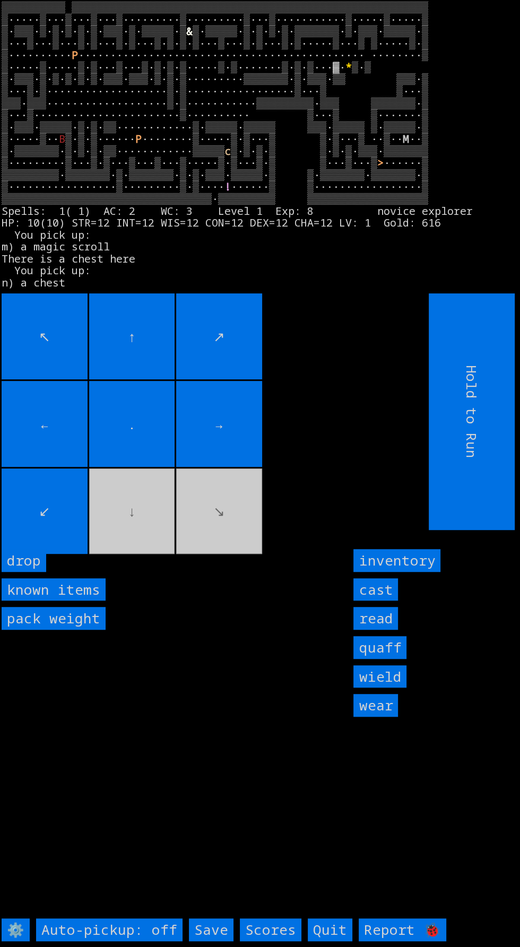
click at [234, 499] on movebuttons "↖ ↑ ↗ ← . → ↙ ↓ ↘" at bounding box center [191, 411] width 379 height 237
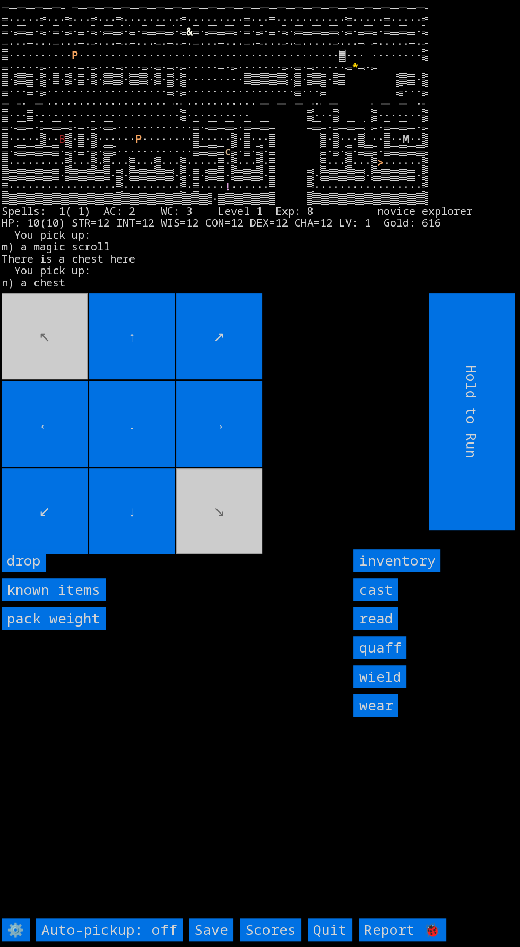
click at [259, 368] on input "↗" at bounding box center [219, 336] width 86 height 86
click at [284, 439] on movebuttons "↖ ↑ ↗ ← . → ↙ ↓ ↘" at bounding box center [191, 411] width 379 height 237
click at [288, 432] on movebuttons "↖ ↑ ↗ ← . → ↙ ↓ ↘" at bounding box center [191, 411] width 379 height 237
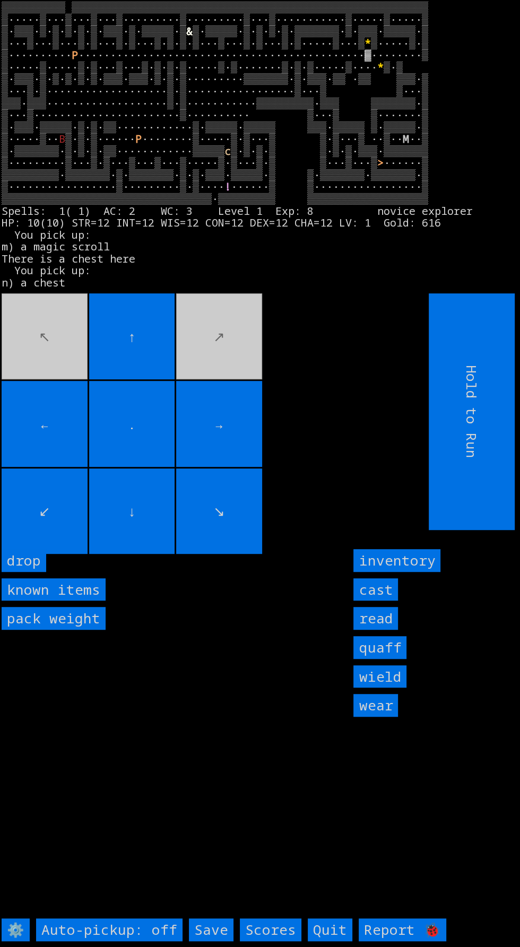
click at [201, 345] on movebuttons "↖ ↑ ↗ ← . → ↙ ↓ ↘" at bounding box center [191, 411] width 379 height 237
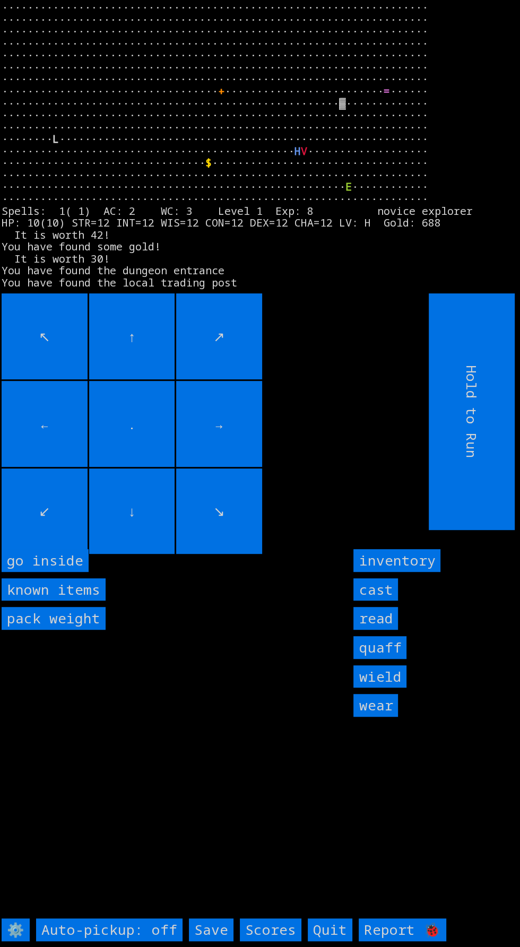
click at [57, 572] on inside "go inside" at bounding box center [45, 560] width 87 height 23
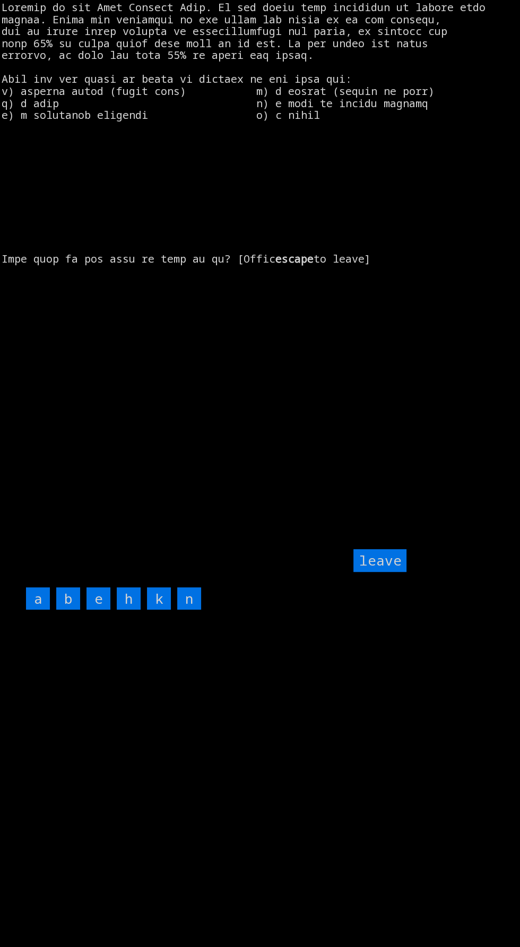
click at [189, 610] on input "n" at bounding box center [189, 598] width 24 height 23
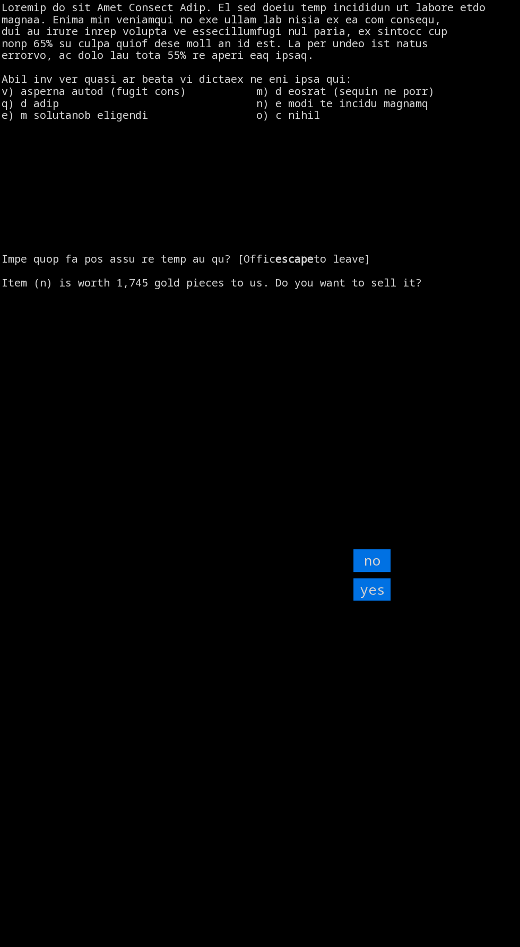
click at [368, 601] on input "yes" at bounding box center [371, 589] width 37 height 23
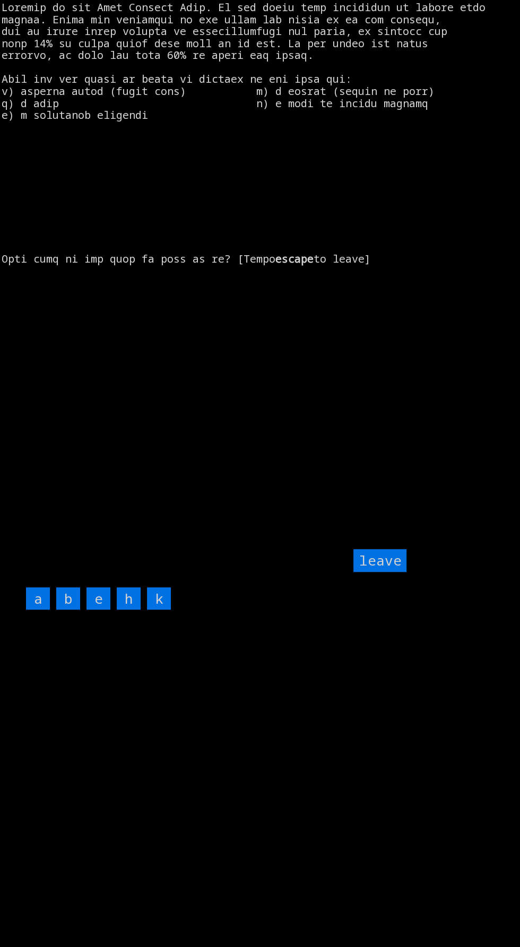
click at [381, 572] on input "leave" at bounding box center [379, 560] width 53 height 23
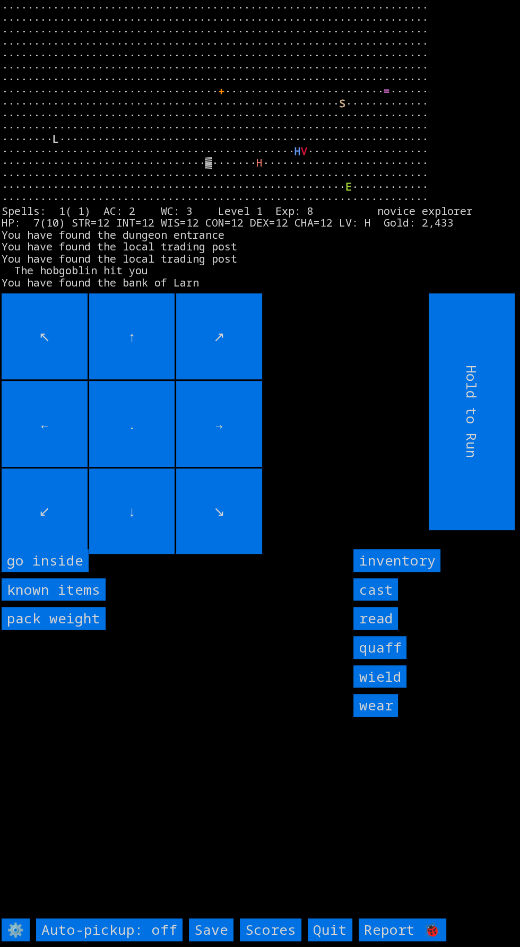
click at [66, 572] on inside "go inside" at bounding box center [45, 560] width 87 height 23
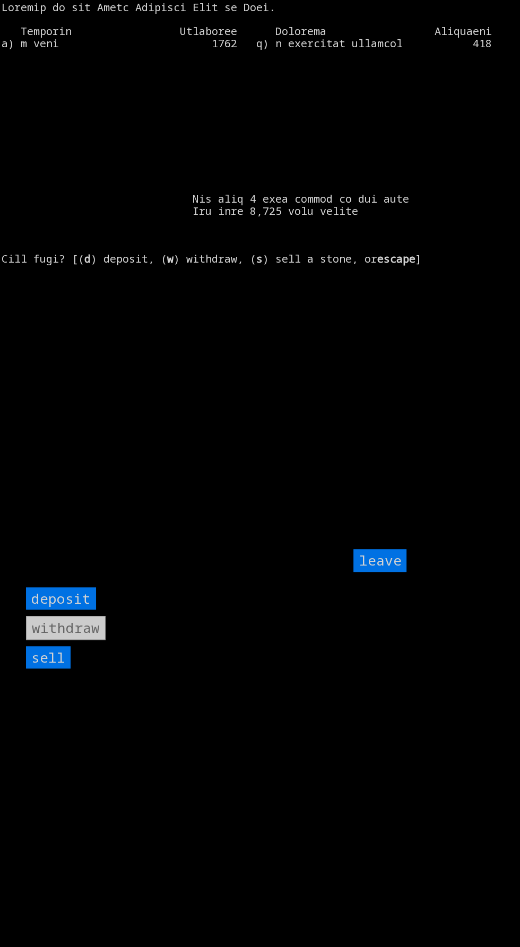
click at [53, 669] on input "sell" at bounding box center [48, 657] width 45 height 23
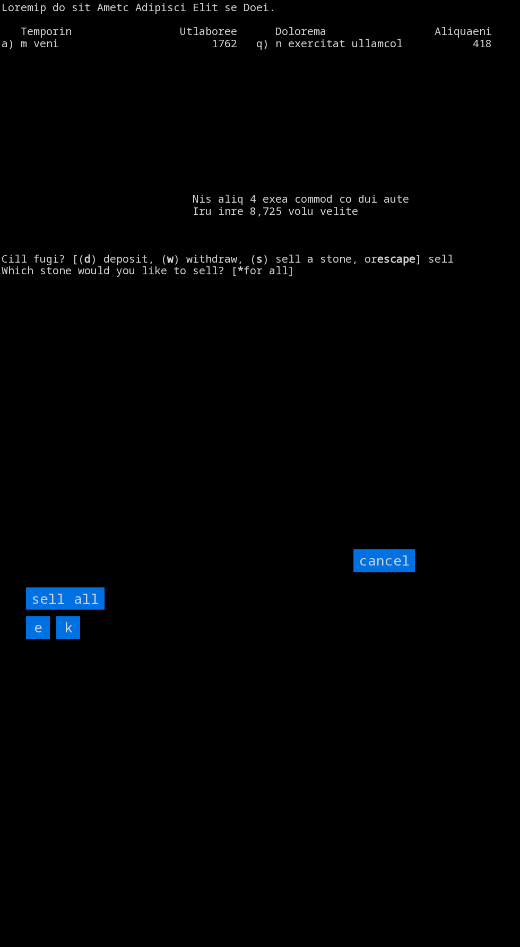
click at [82, 610] on all "sell all" at bounding box center [65, 598] width 79 height 23
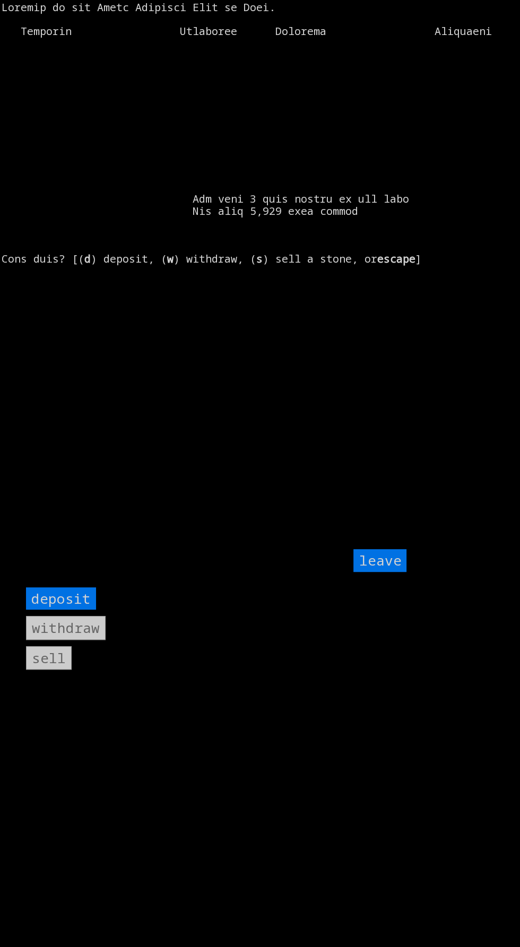
click at [384, 572] on input "leave" at bounding box center [379, 560] width 53 height 23
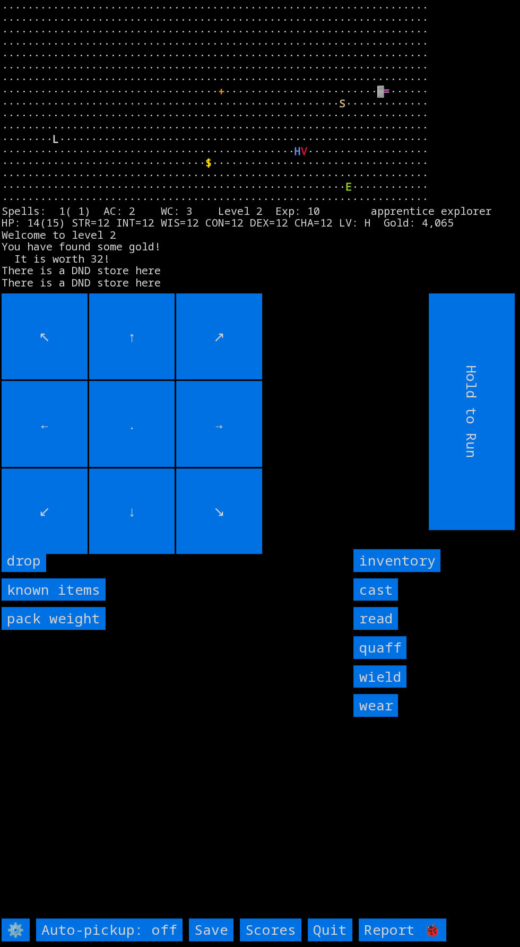
scroll to position [10, 0]
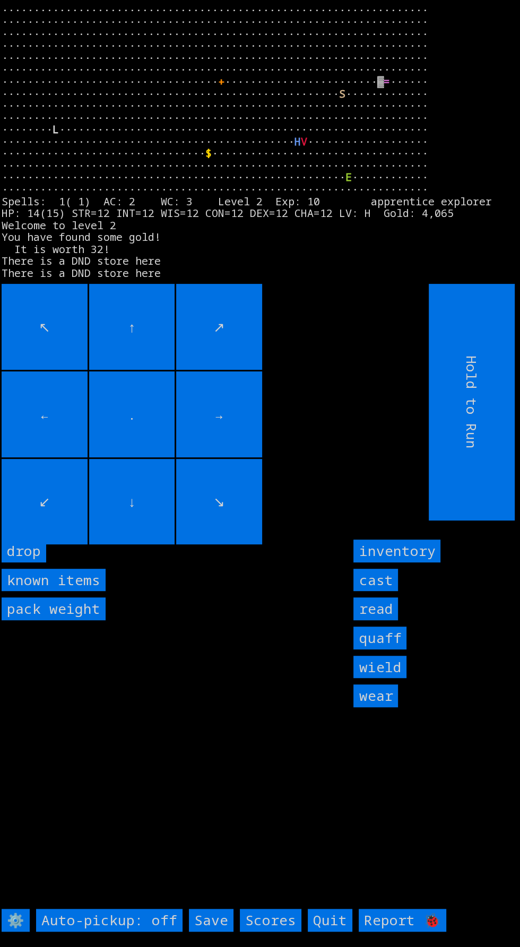
click at [213, 932] on input "Save" at bounding box center [211, 920] width 45 height 23
